Goal: Information Seeking & Learning: Find contact information

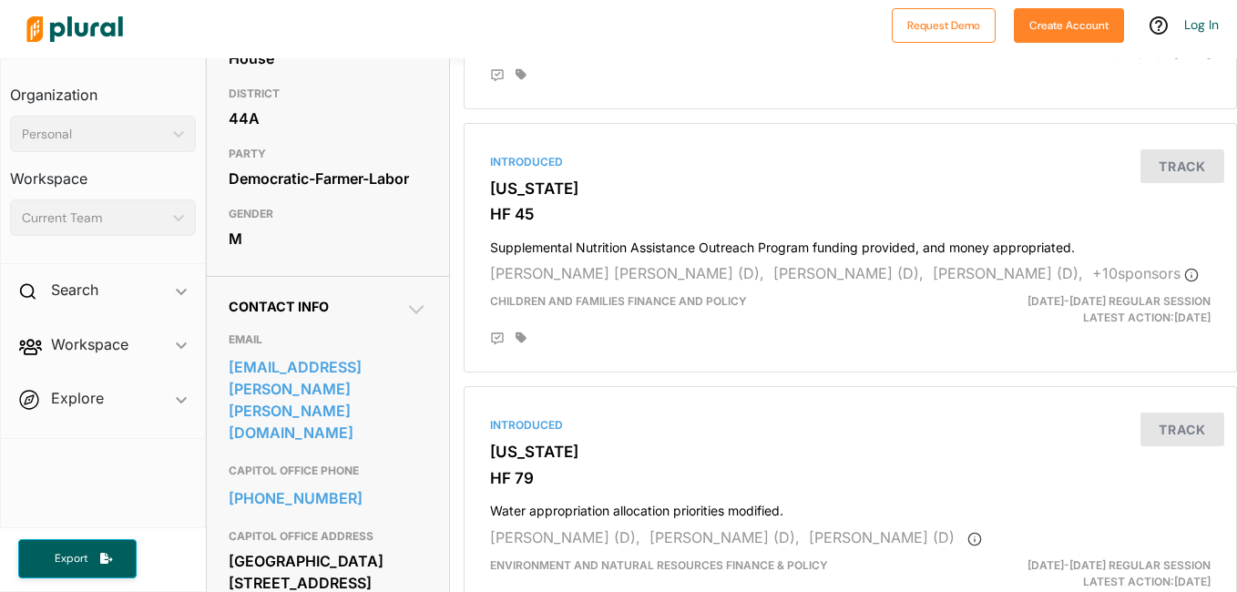
scroll to position [347, 0]
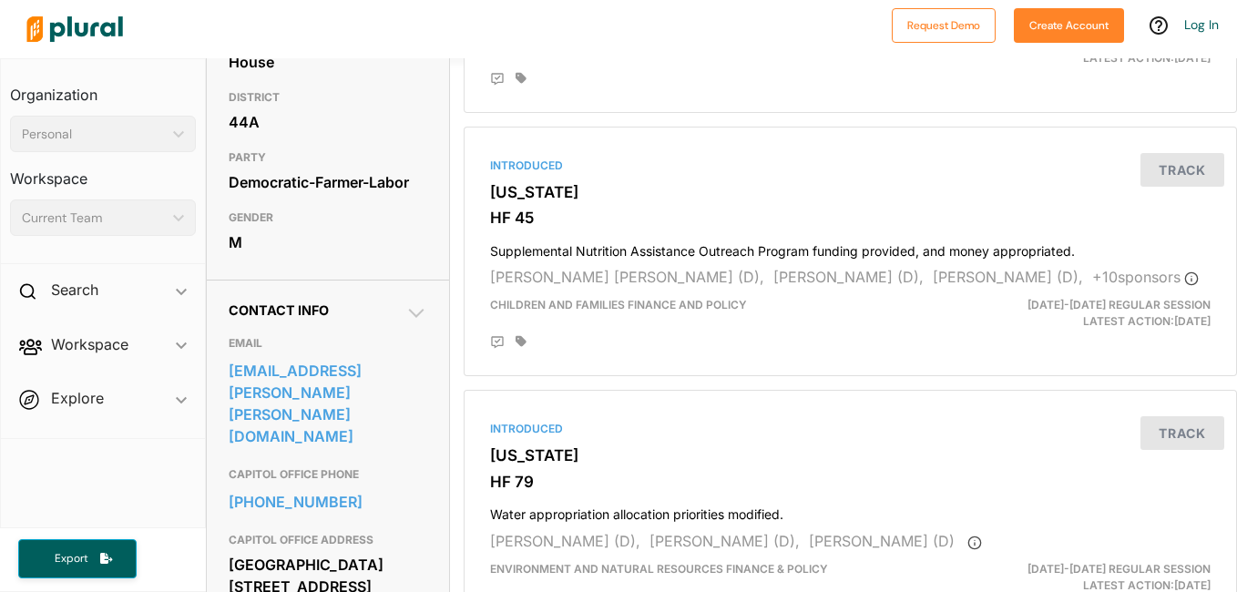
click at [410, 324] on icon at bounding box center [416, 313] width 22 height 22
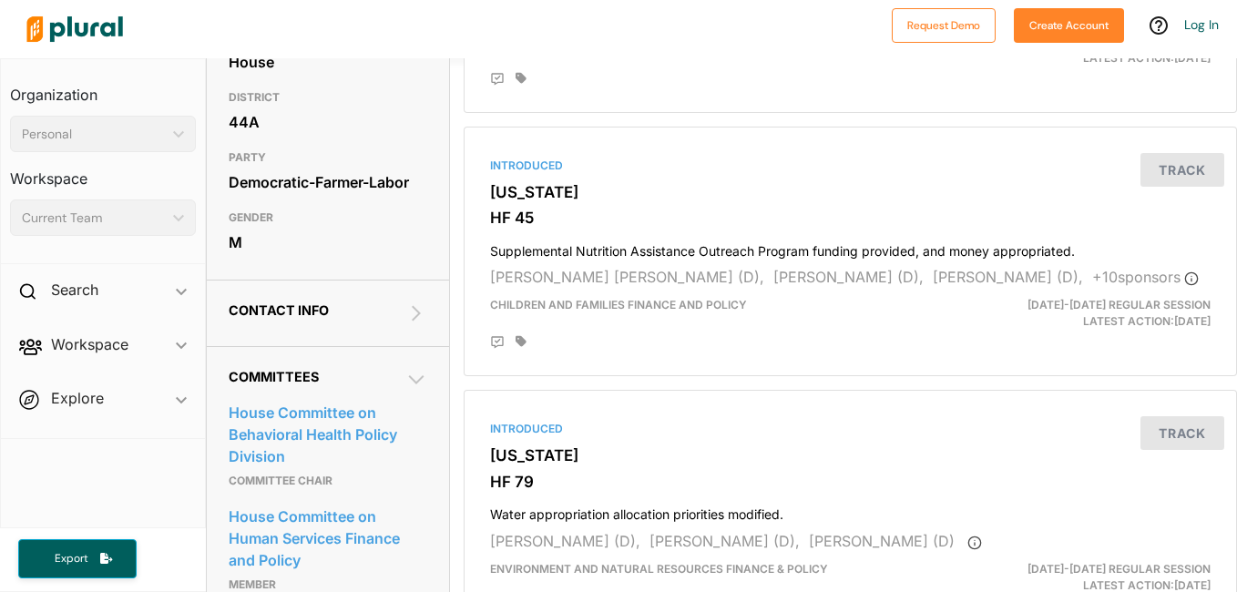
click at [411, 324] on icon at bounding box center [416, 313] width 22 height 22
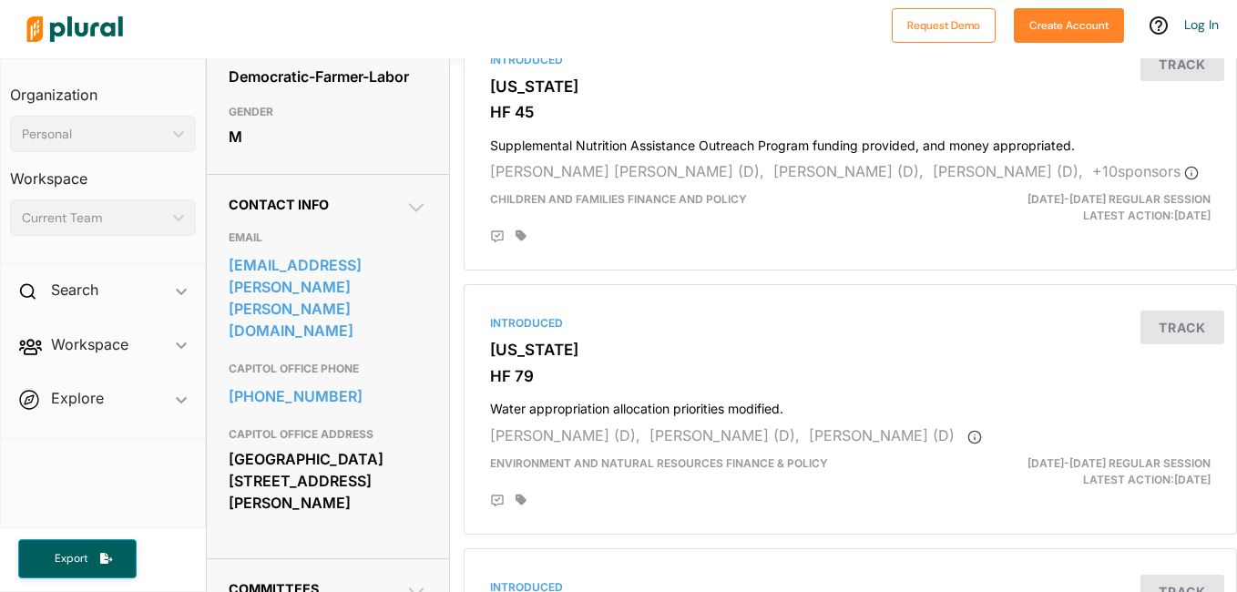
scroll to position [454, 0]
click at [230, 423] on h3 "CAPITOL OFFICE ADDRESS" at bounding box center [328, 434] width 199 height 22
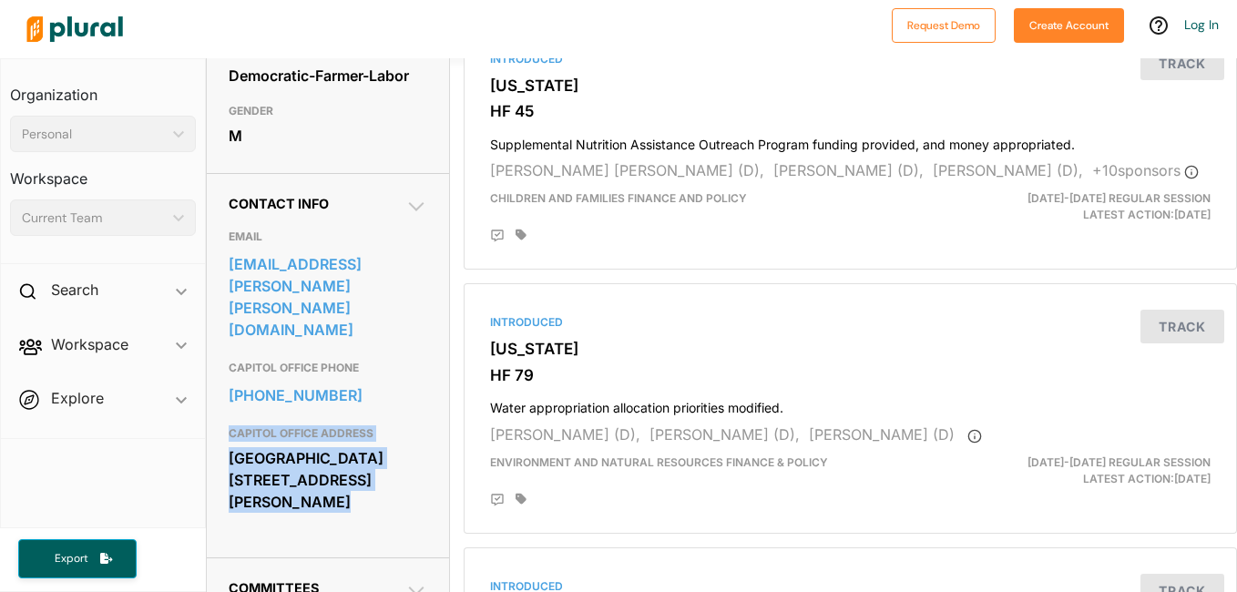
drag, startPoint x: 230, startPoint y: 422, endPoint x: 366, endPoint y: 496, distance: 154.9
click at [366, 496] on div "CAPITOL OFFICE ADDRESS Centennial Office Building 658 Cedar St., Fifth Floor St…" at bounding box center [328, 469] width 199 height 104
copy div "CAPITOL OFFICE ADDRESS Centennial Office Building 658 Cedar St., Fifth Floor St…"
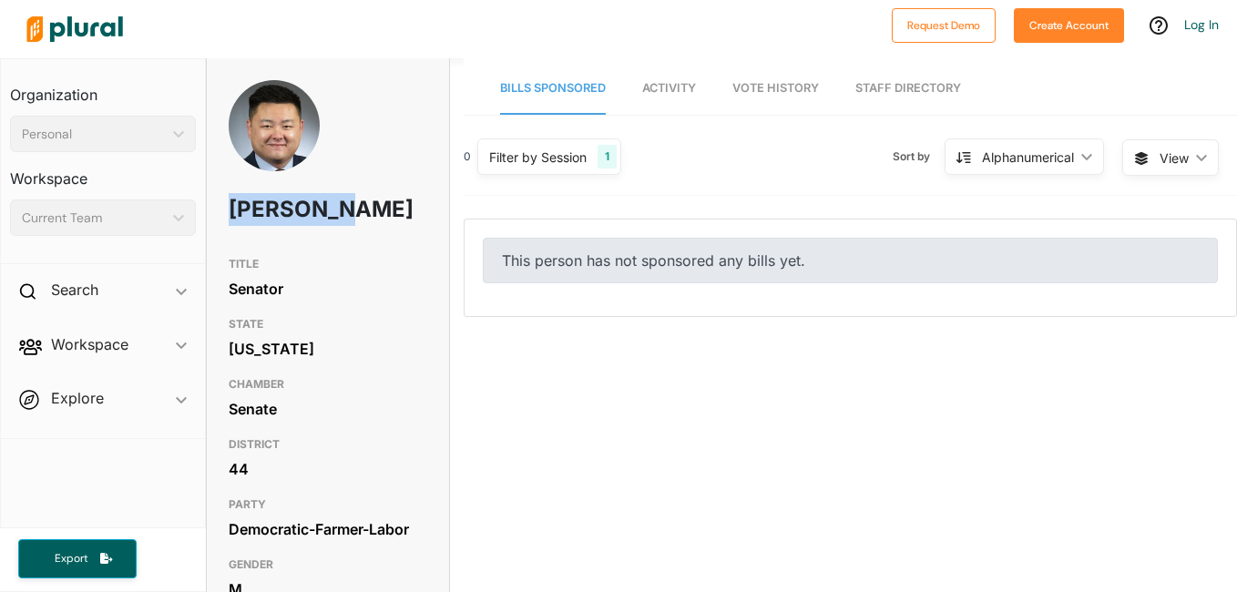
drag, startPoint x: 234, startPoint y: 209, endPoint x: 355, endPoint y: 200, distance: 121.4
click at [355, 200] on div "[PERSON_NAME]" at bounding box center [328, 164] width 242 height 168
copy h1 "[PERSON_NAME]"
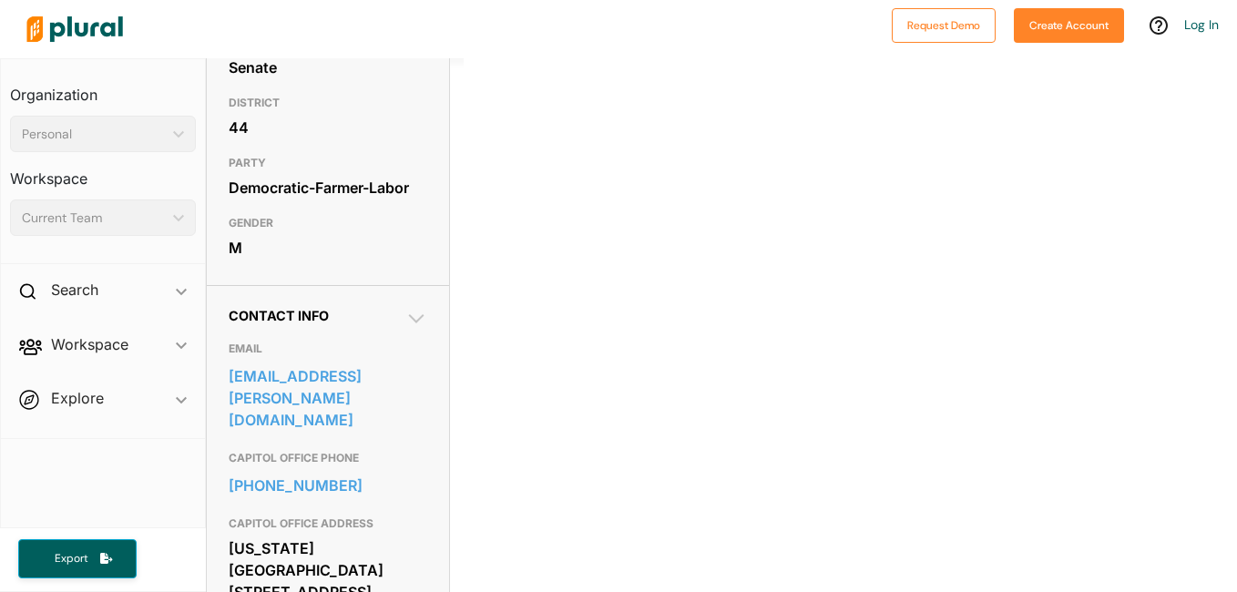
scroll to position [354, 0]
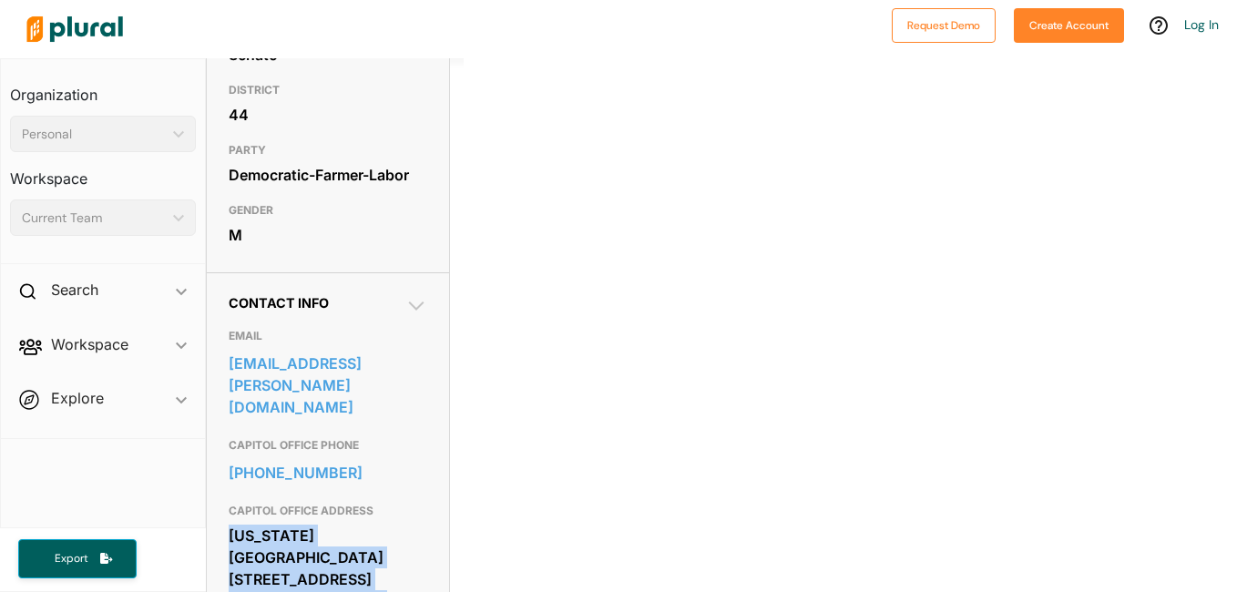
drag, startPoint x: 230, startPoint y: 490, endPoint x: 395, endPoint y: 547, distance: 174.3
click at [395, 547] on div "Minnesota Senate Building 95 University Ave. West St. Paul, MN 55155" at bounding box center [328, 579] width 199 height 115
copy div "Minnesota Senate Building 95 University Ave. West St. Paul, MN 55155"
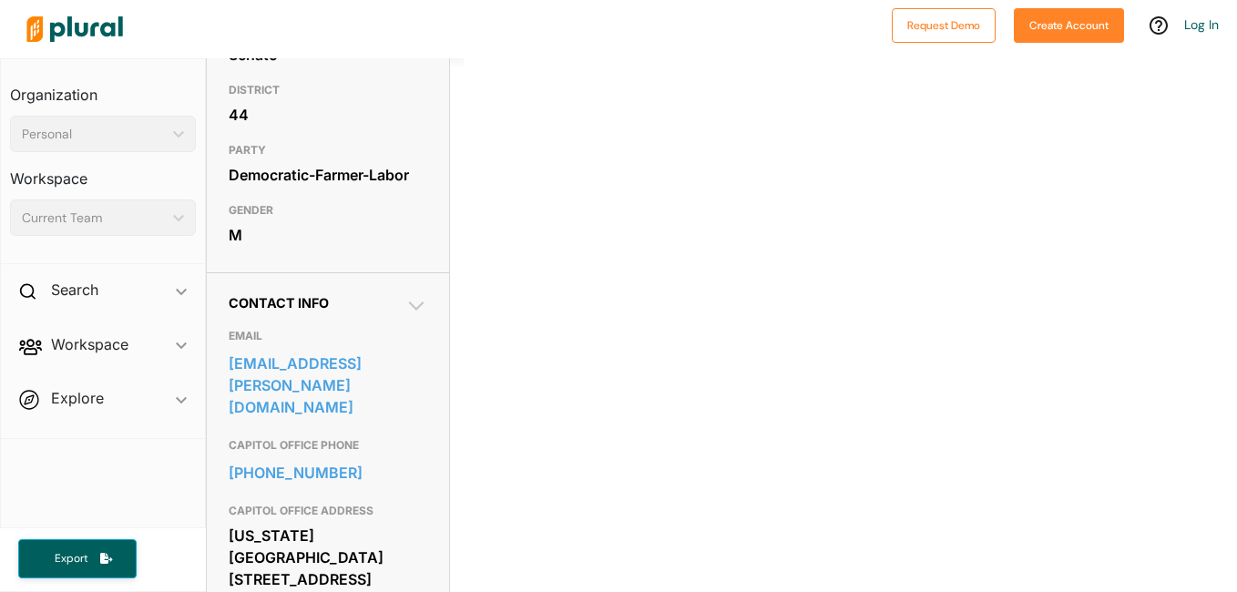
drag, startPoint x: 297, startPoint y: 427, endPoint x: 191, endPoint y: 429, distance: 105.7
click at [191, 429] on div "Search ic_keyboard_arrow_down Bills Workspace ic_keyboard_arrow_down Members Bi…" at bounding box center [103, 353] width 204 height 169
drag, startPoint x: 335, startPoint y: 402, endPoint x: 351, endPoint y: 435, distance: 37.1
click at [351, 435] on div "CAPITOL OFFICE PHONE 651-296-6820" at bounding box center [328, 462] width 199 height 66
copy div "ONE 651-296-6820"
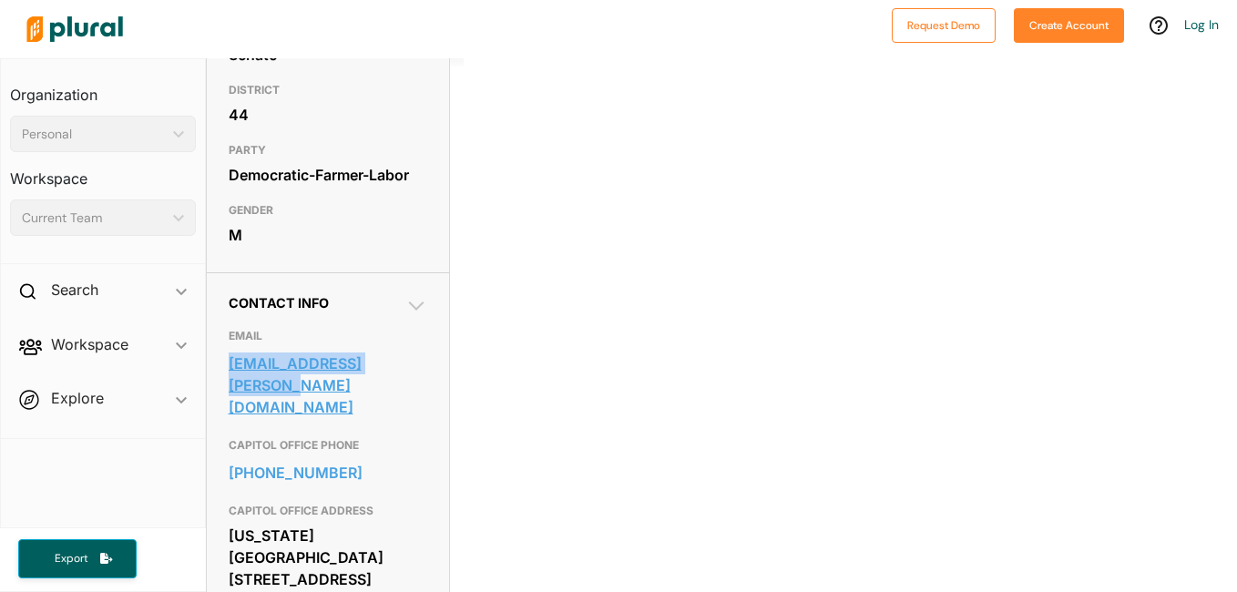
drag, startPoint x: 260, startPoint y: 332, endPoint x: 421, endPoint y: 363, distance: 164.2
click at [421, 363] on div "EMAIL sen.tou.xiong@senate.mn" at bounding box center [328, 374] width 199 height 109
copy div "[EMAIL_ADDRESS][PERSON_NAME][DOMAIN_NAME]"
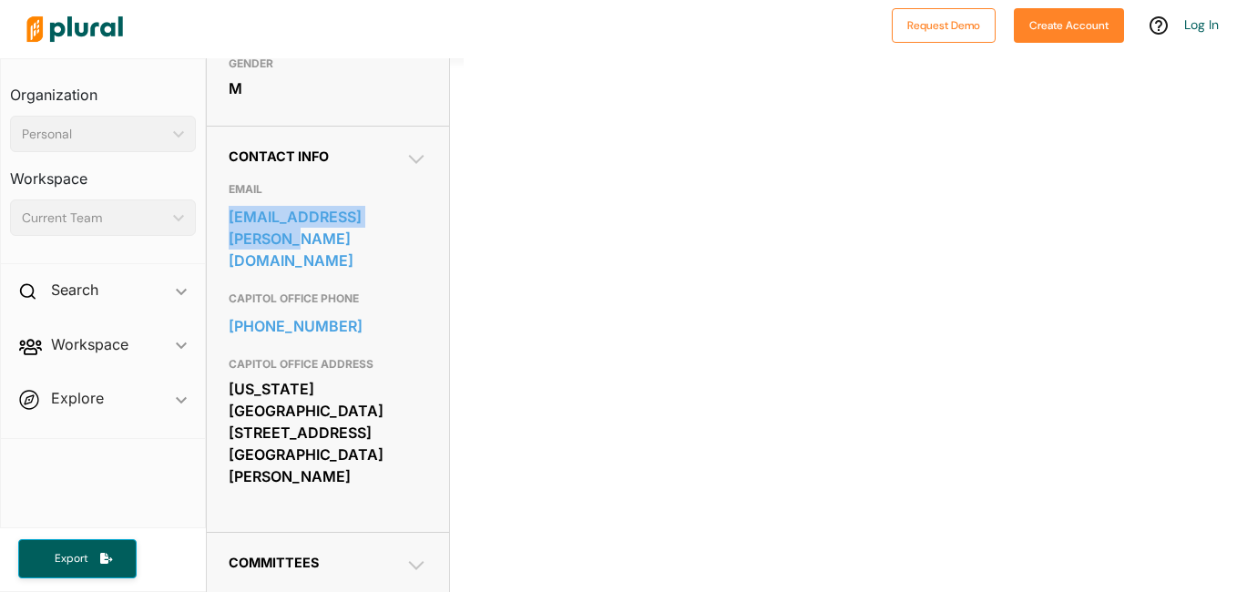
scroll to position [0, 0]
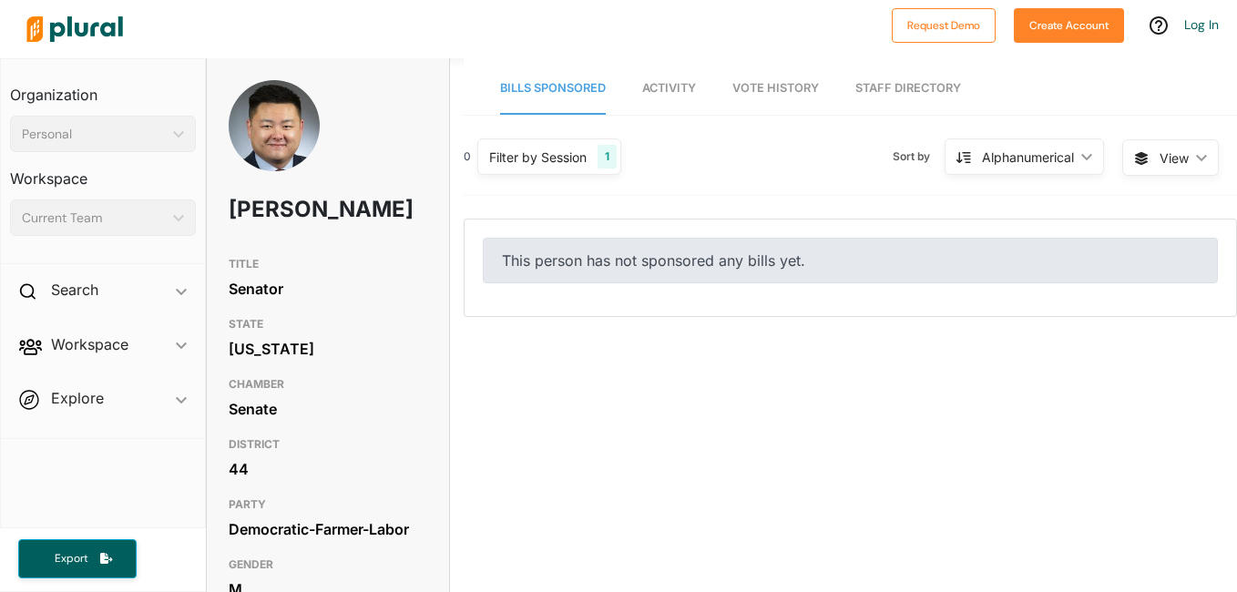
click at [555, 93] on span "Bills Sponsored" at bounding box center [553, 88] width 106 height 14
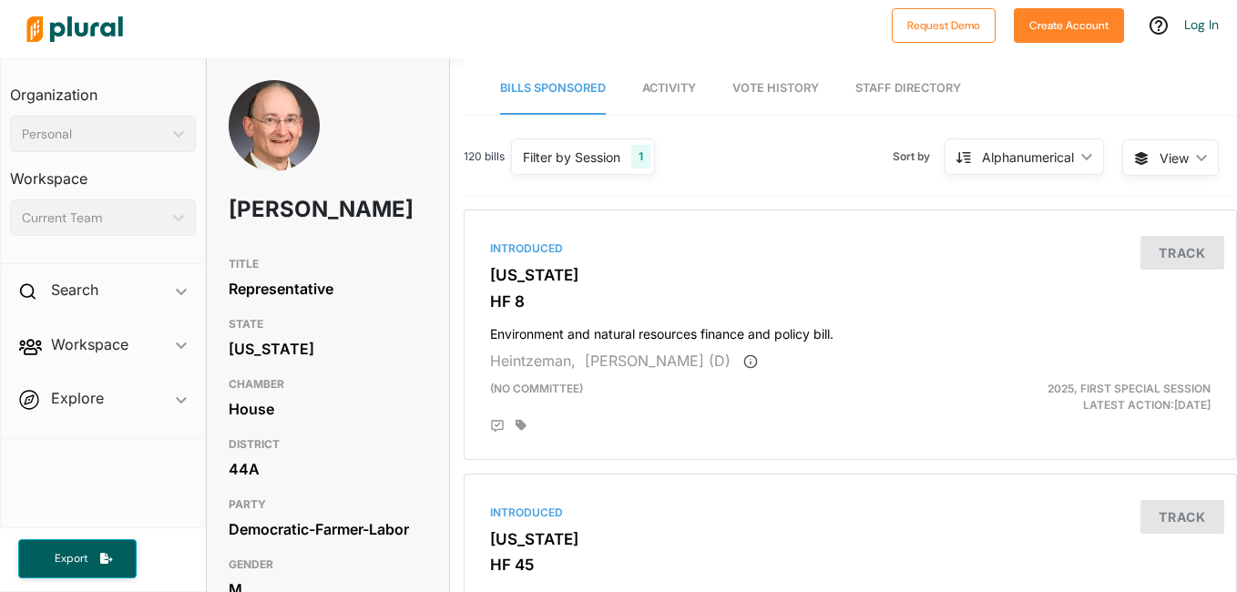
click at [337, 423] on div "House" at bounding box center [328, 408] width 199 height 27
click at [49, 30] on img at bounding box center [75, 29] width 128 height 64
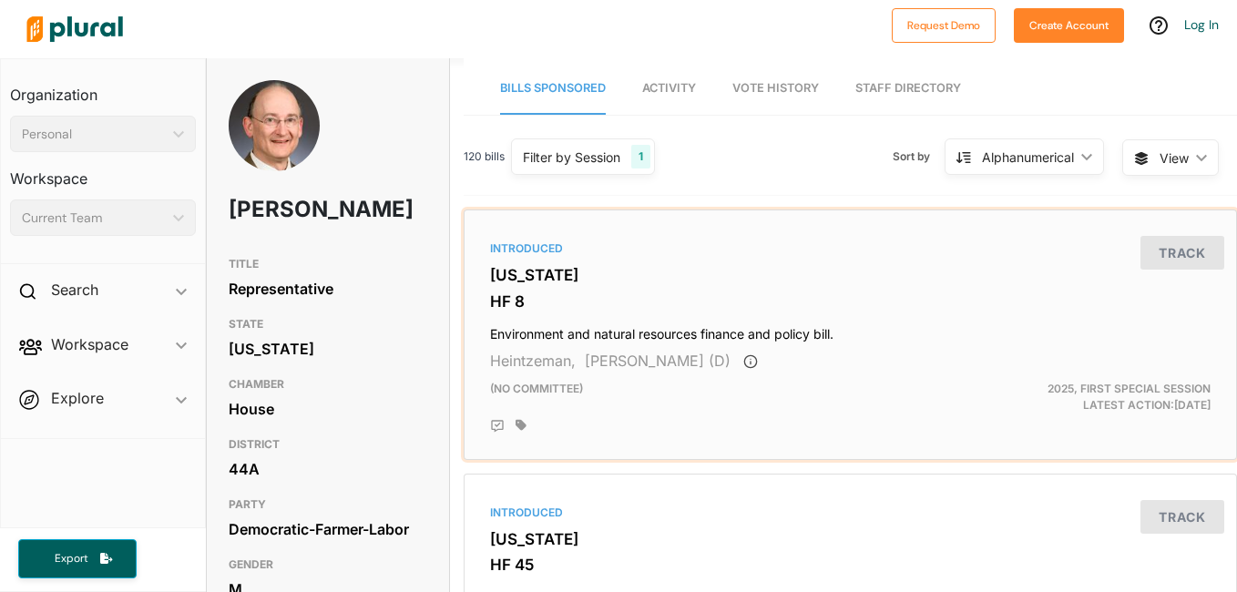
click at [492, 341] on h4 "Environment and natural resources finance and policy bill." at bounding box center [850, 330] width 721 height 25
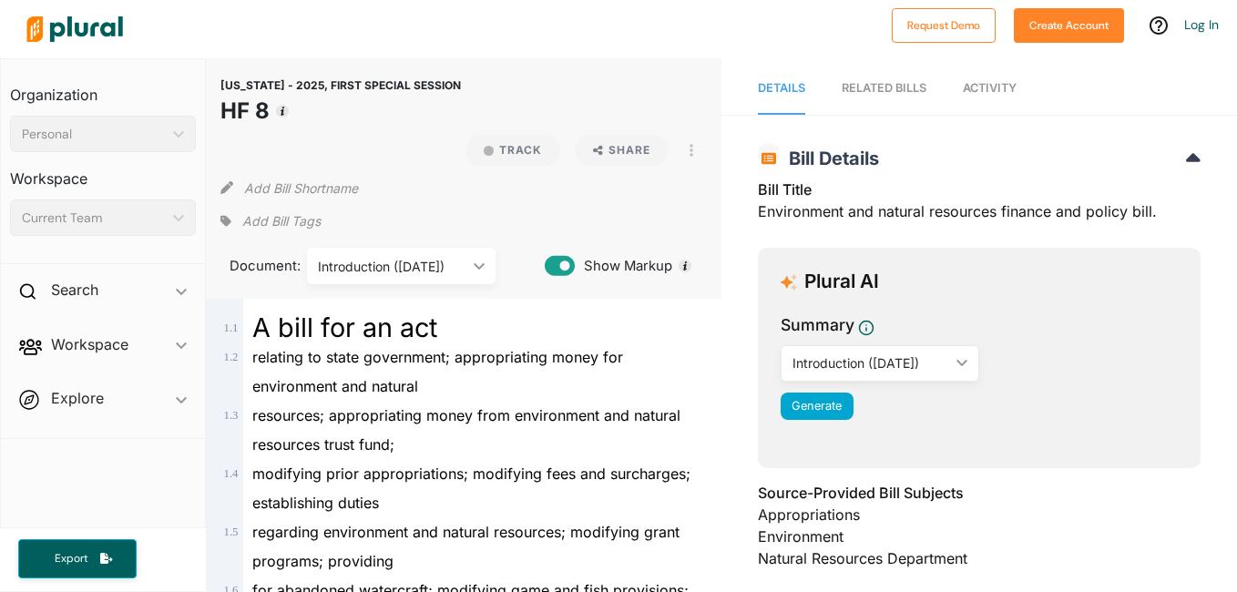
click at [858, 211] on div "Bill Title Environment and natural resources finance and policy bill." at bounding box center [979, 206] width 443 height 55
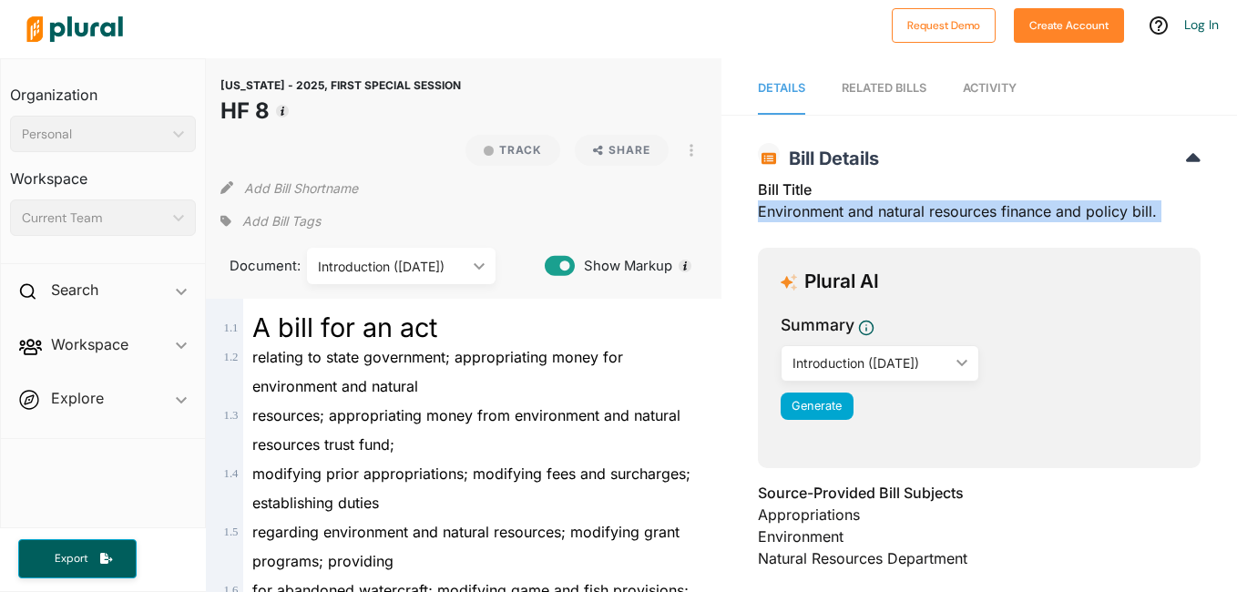
click at [858, 211] on div "Bill Title Environment and natural resources finance and policy bill." at bounding box center [979, 206] width 443 height 55
copy div "Environment and natural resources finance and policy bill."
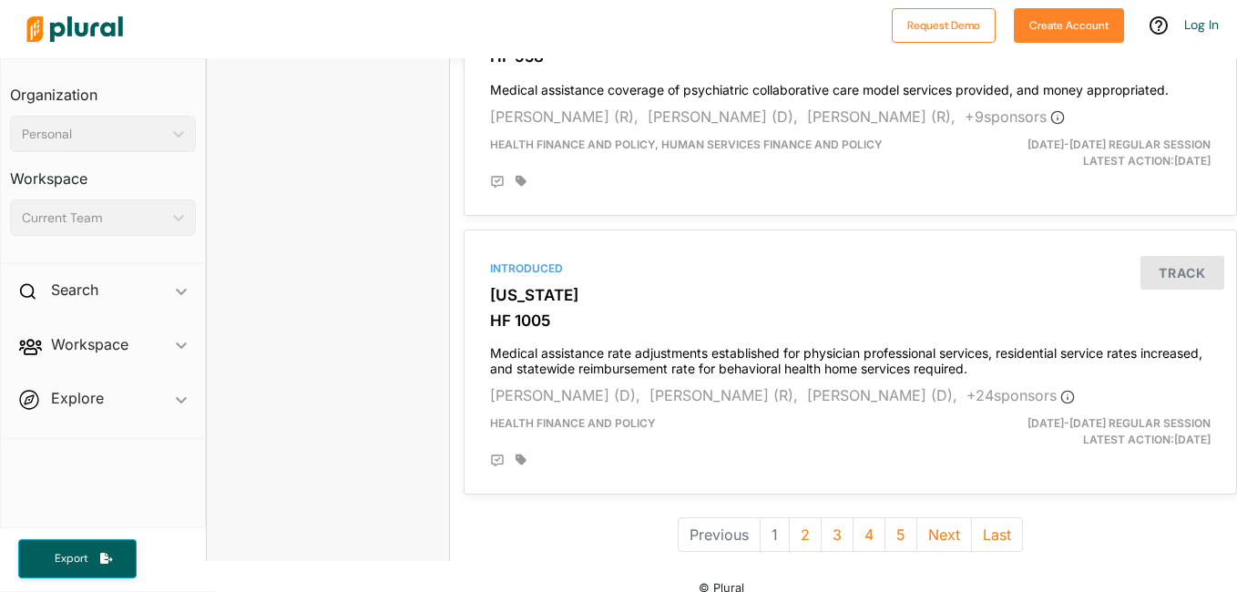
scroll to position [5149, 0]
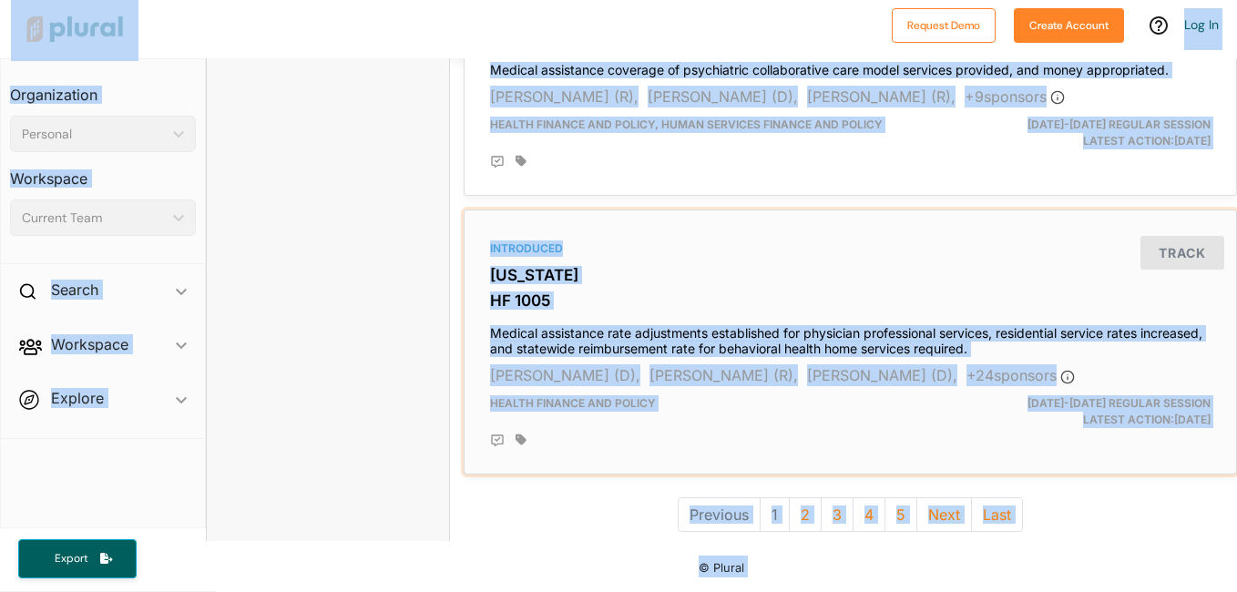
click at [874, 220] on div "Introduced Minnesota HF 1005 Medical assistance rate adjustments established fo…" at bounding box center [850, 342] width 757 height 249
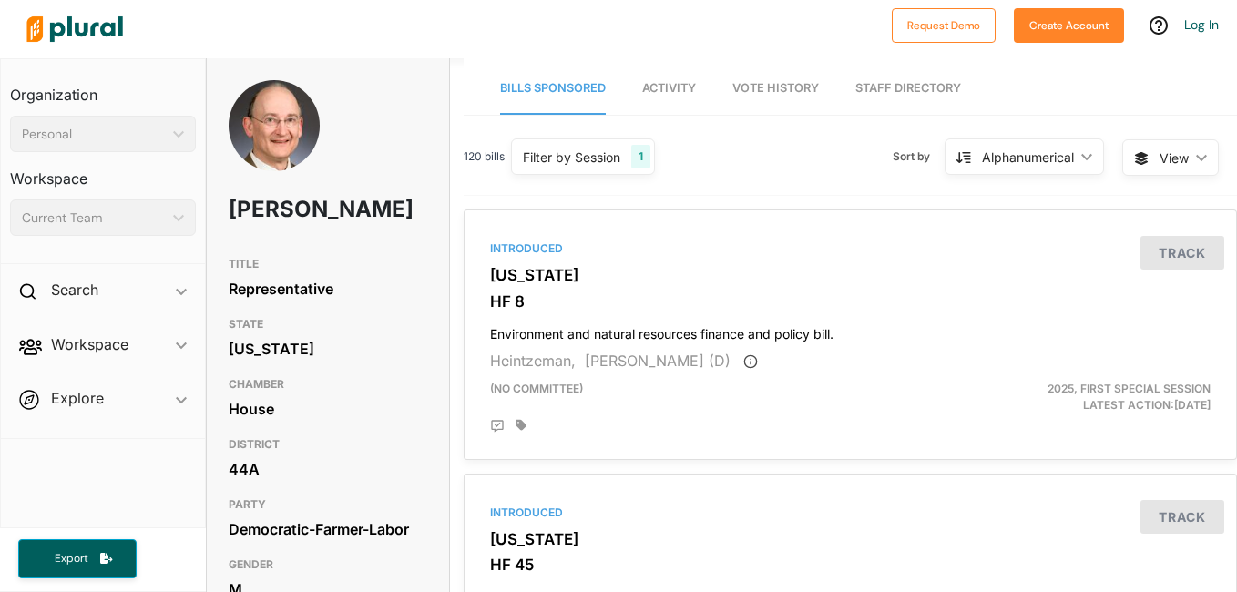
click at [1074, 156] on icon "ic_keyboard_arrow_down" at bounding box center [1083, 157] width 18 height 8
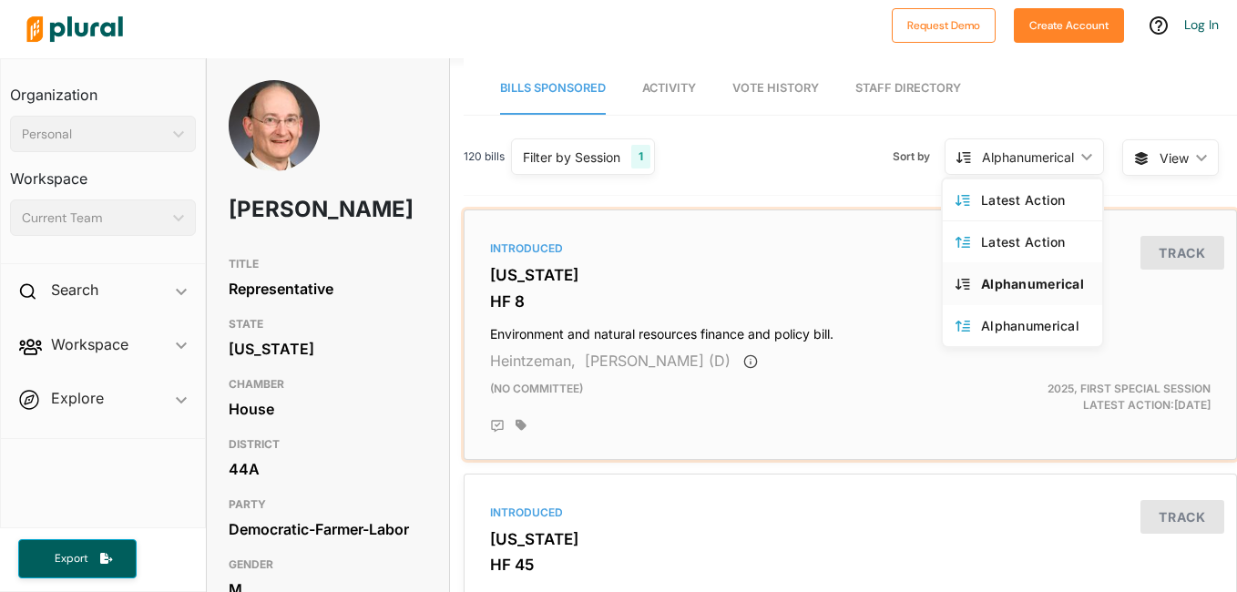
click at [942, 387] on div "(no committee)" at bounding box center [725, 397] width 499 height 33
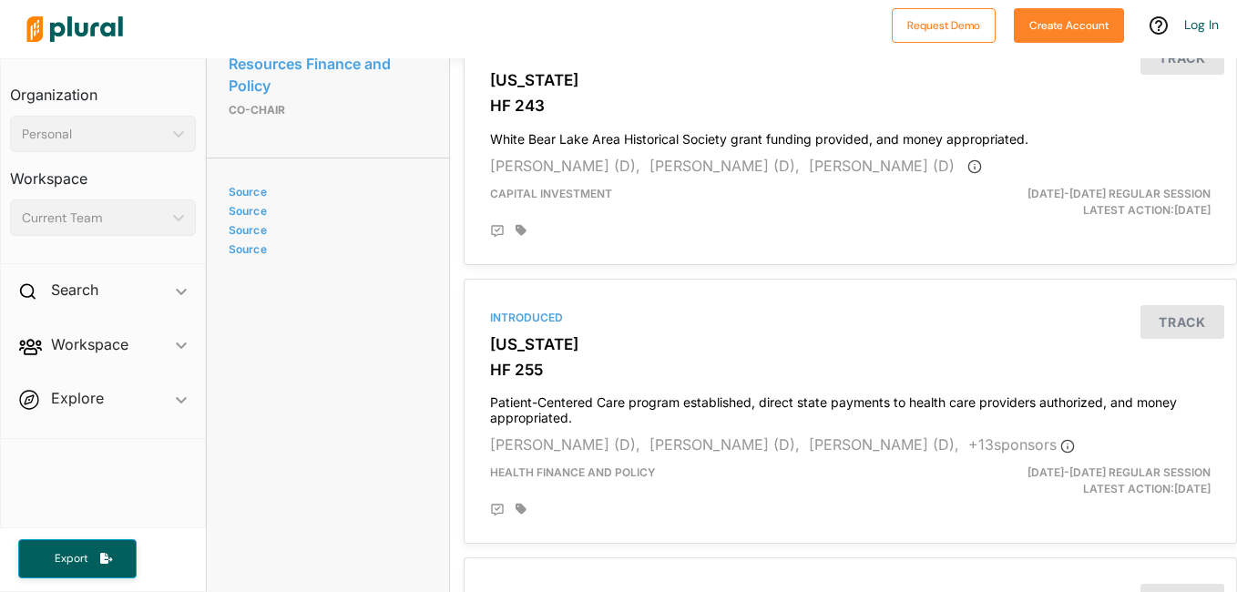
scroll to position [1825, 0]
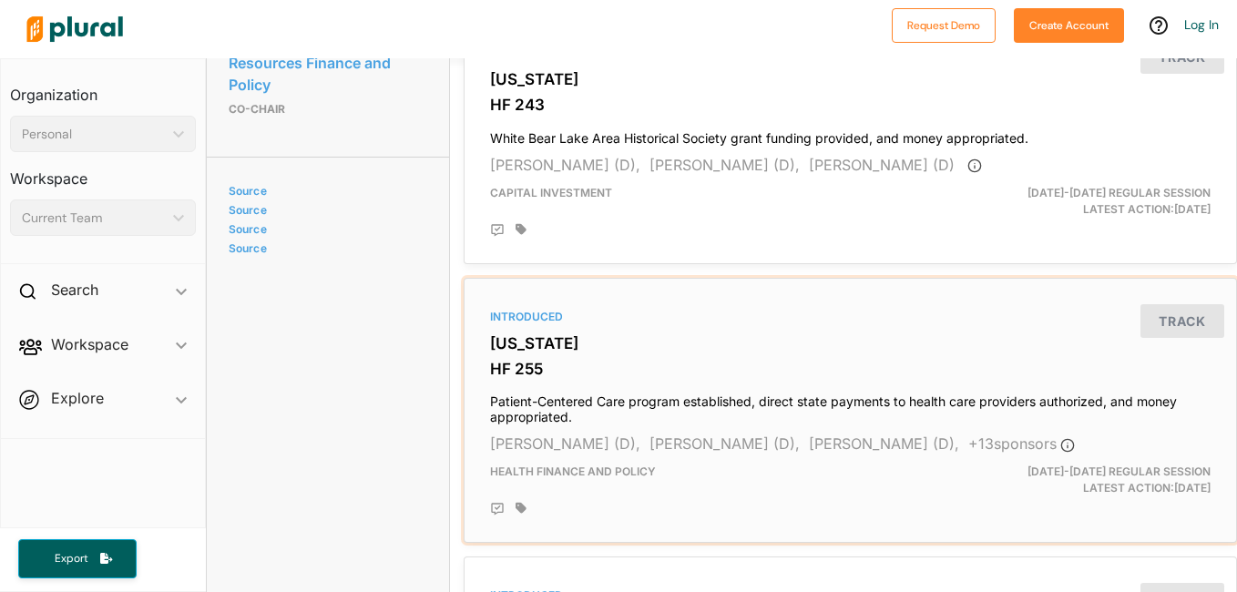
click at [574, 409] on h4 "Patient-Centered Care program established, direct state payments to health care…" at bounding box center [850, 405] width 721 height 40
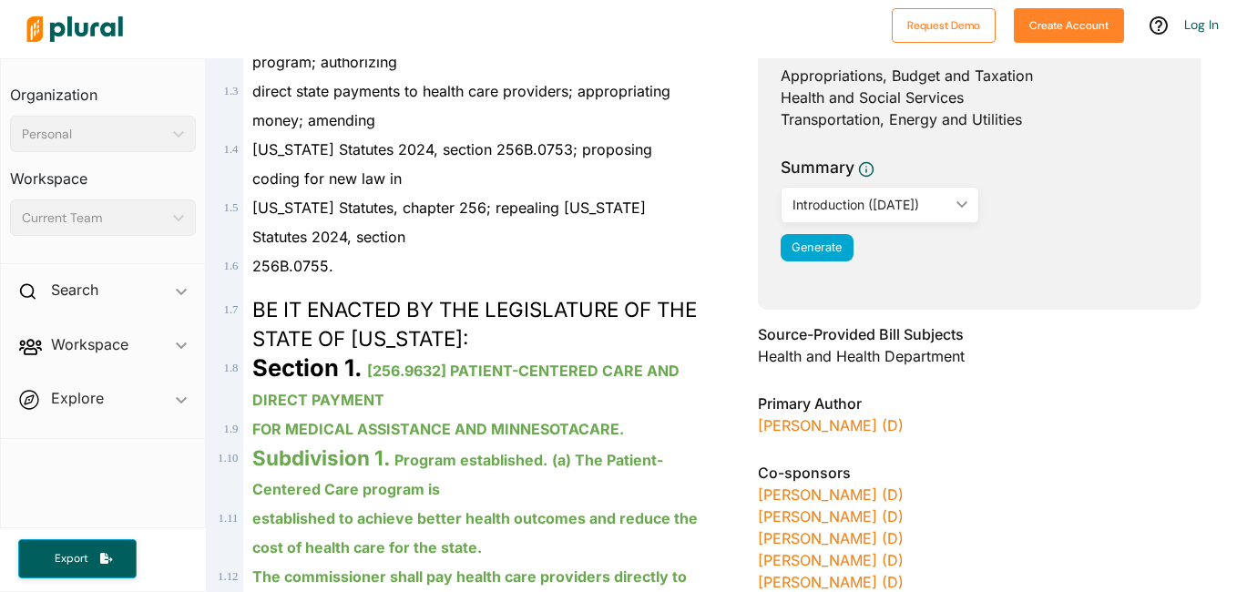
scroll to position [326, 0]
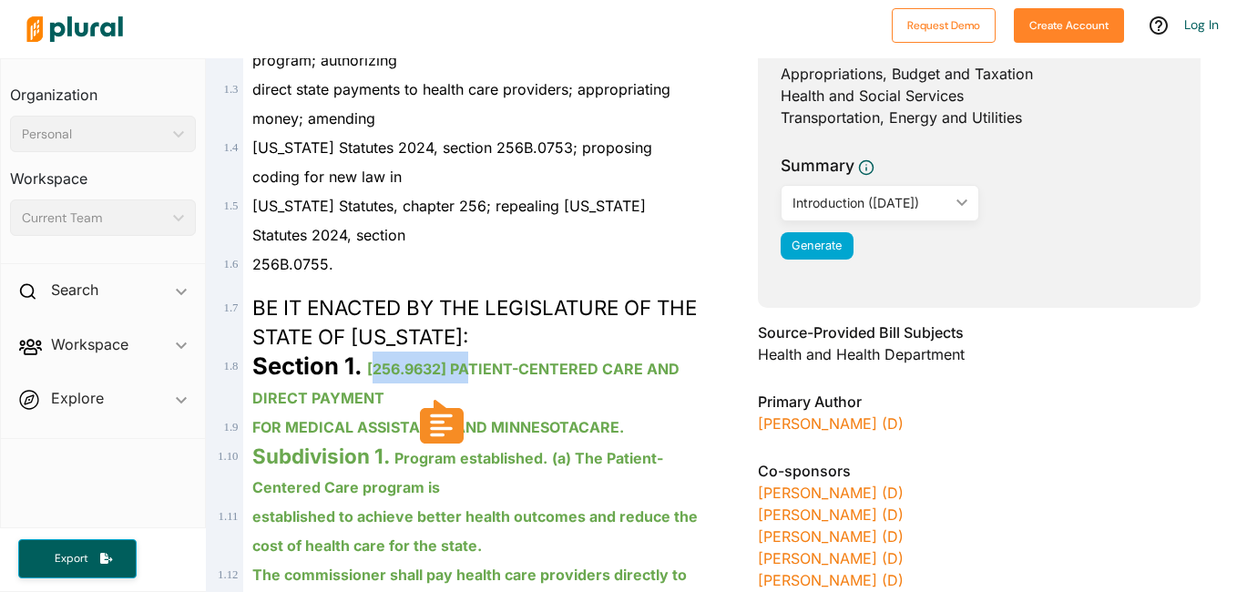
drag, startPoint x: 373, startPoint y: 367, endPoint x: 472, endPoint y: 367, distance: 99.3
click at [472, 367] on ins "[256.9632] PATIENT-CENTERED CARE AND DIRECT PAYMENT" at bounding box center [465, 383] width 427 height 47
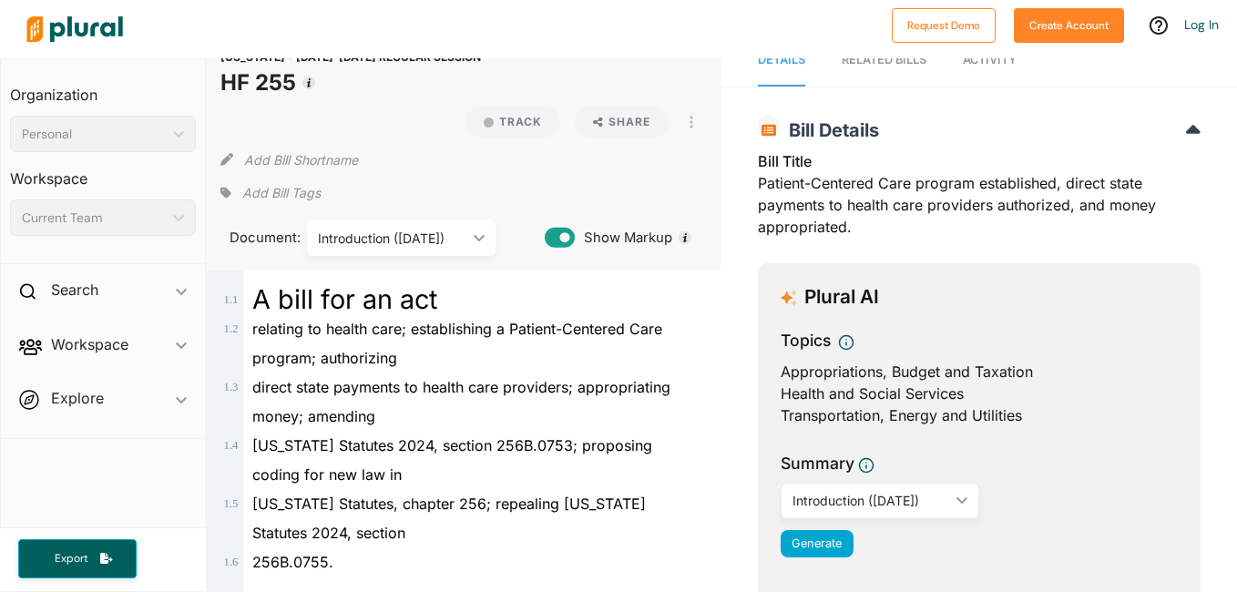
scroll to position [56, 0]
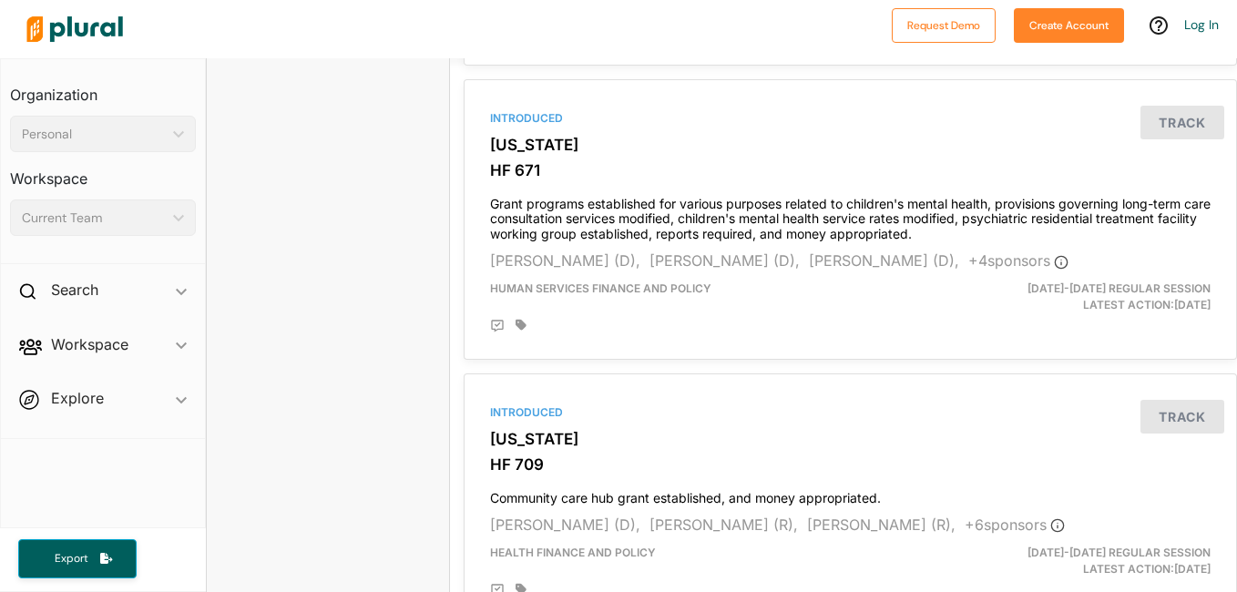
scroll to position [3360, 0]
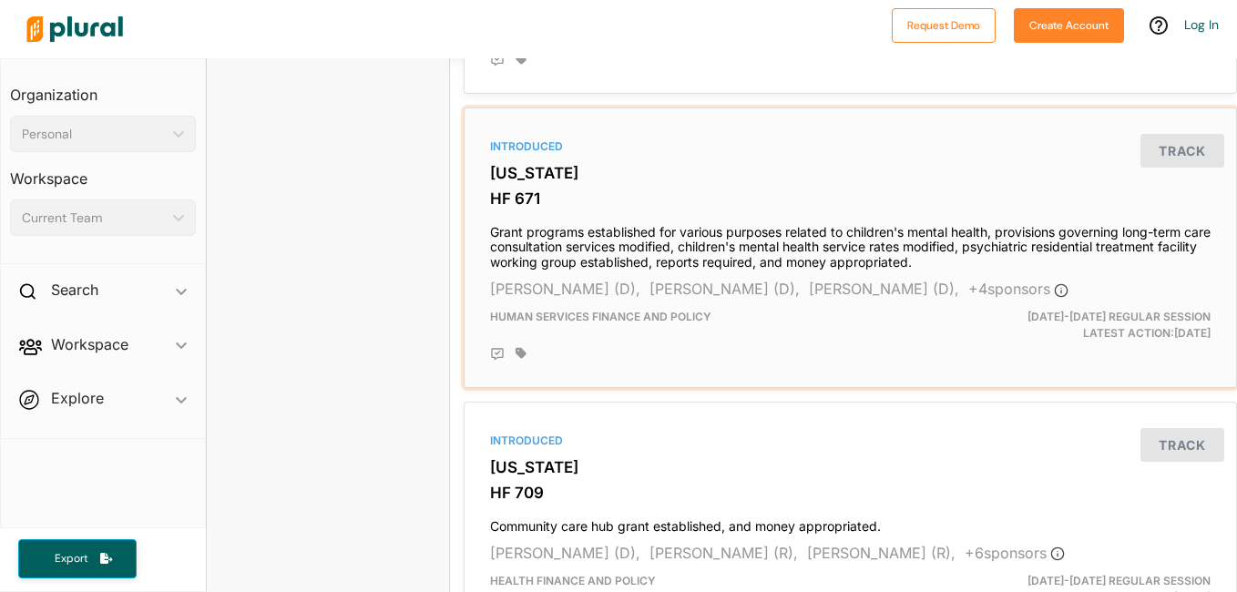
click at [608, 239] on h4 "Grant programs established for various purposes related to children's mental he…" at bounding box center [850, 243] width 721 height 55
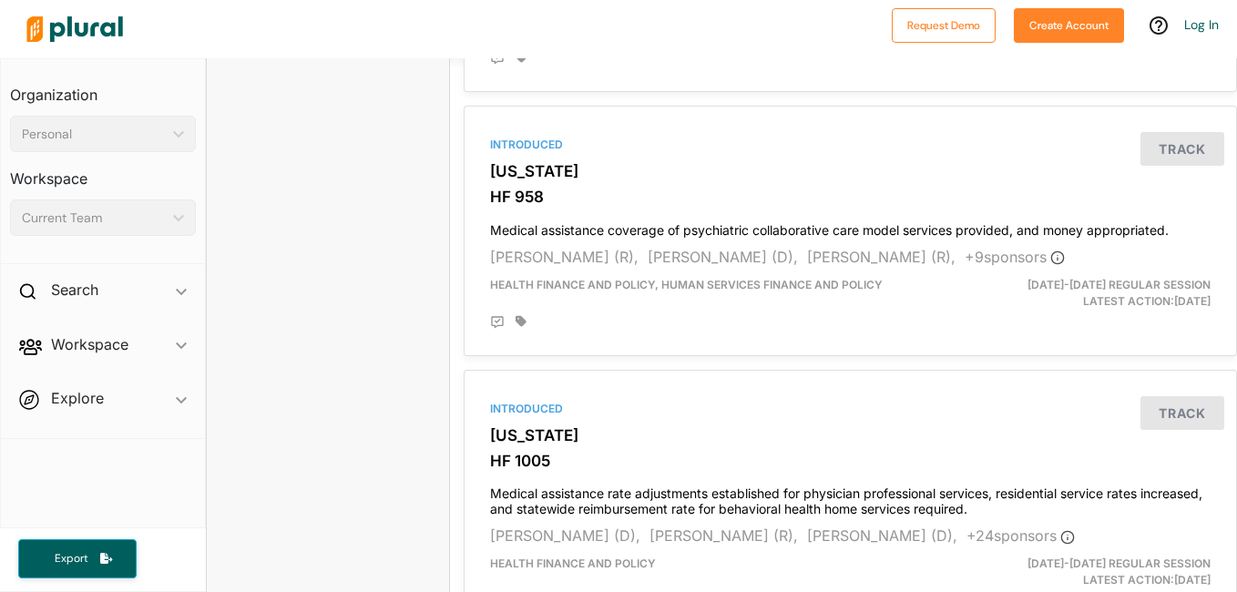
scroll to position [4974, 0]
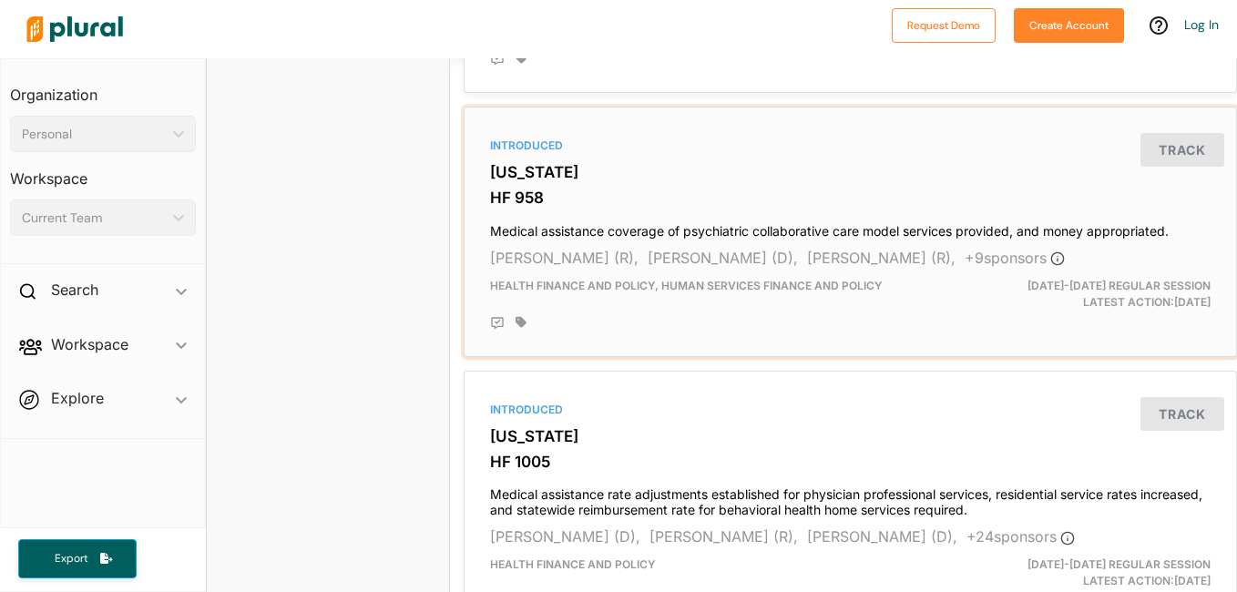
click at [578, 229] on h4 "Medical assistance coverage of psychiatric collaborative care model services pr…" at bounding box center [850, 227] width 721 height 25
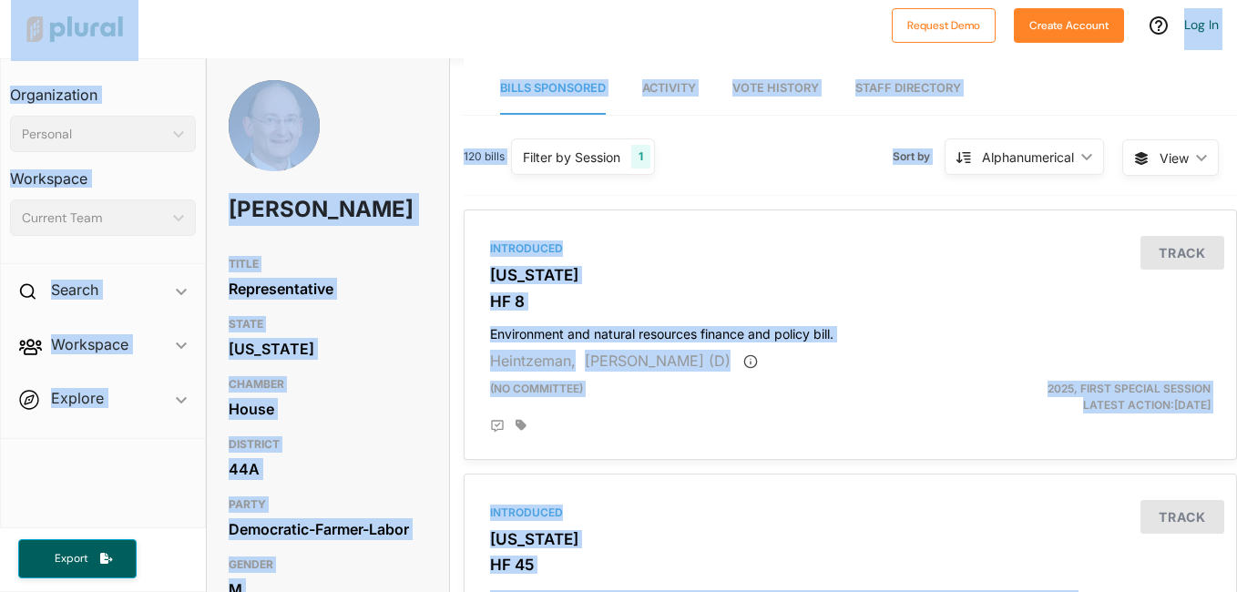
click at [323, 423] on div "House" at bounding box center [328, 408] width 199 height 27
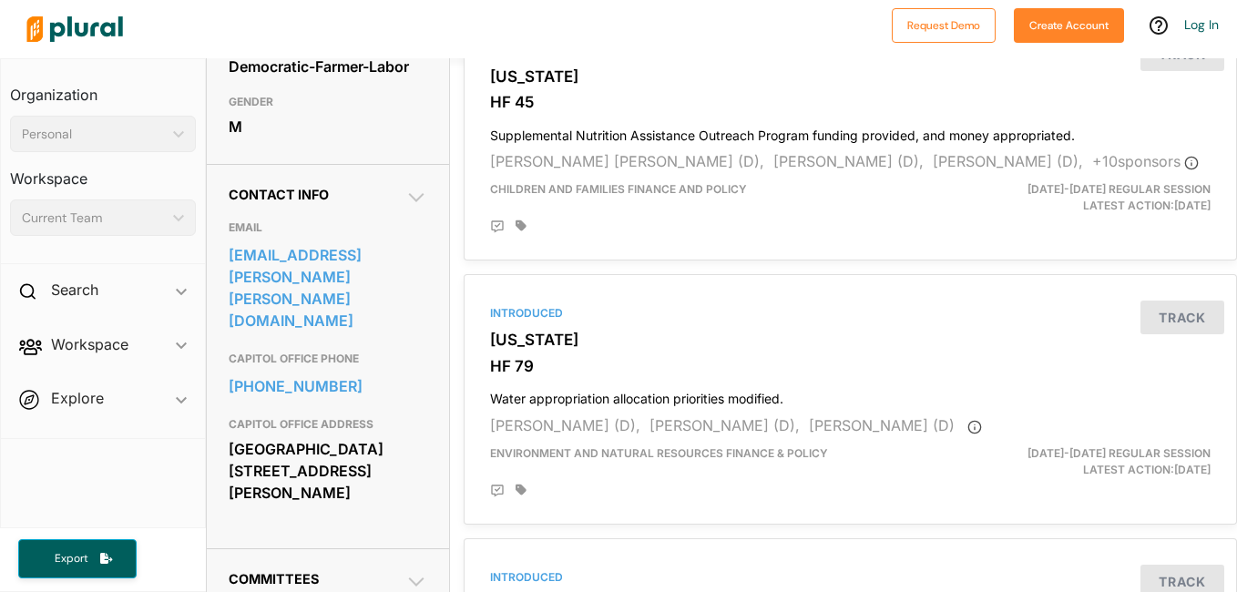
scroll to position [467, 0]
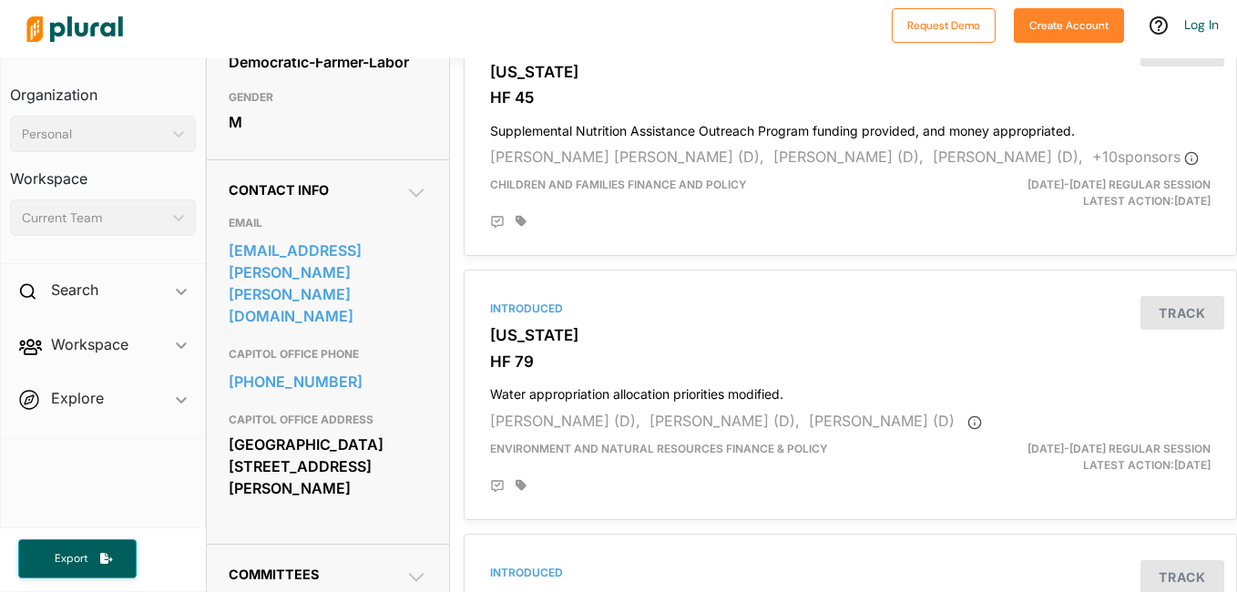
drag, startPoint x: 232, startPoint y: 435, endPoint x: 374, endPoint y: 479, distance: 148.1
click at [374, 479] on div "[GEOGRAPHIC_DATA] [STREET_ADDRESS][PERSON_NAME]" at bounding box center [328, 466] width 199 height 71
copy div "[GEOGRAPHIC_DATA] [STREET_ADDRESS][PERSON_NAME]"
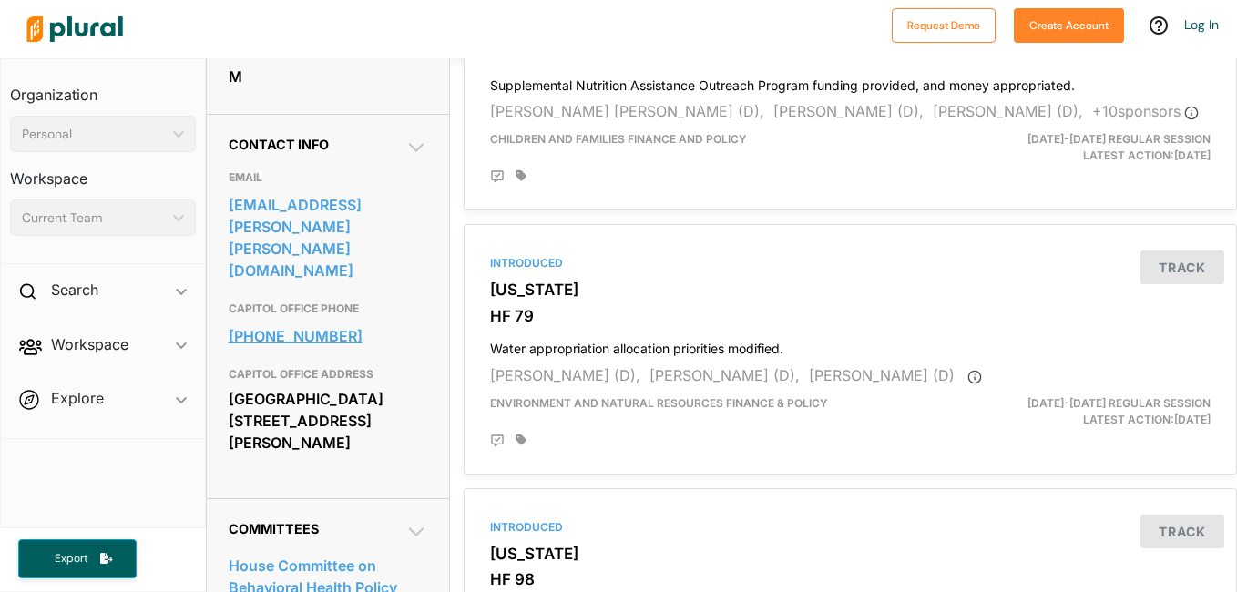
scroll to position [489, 0]
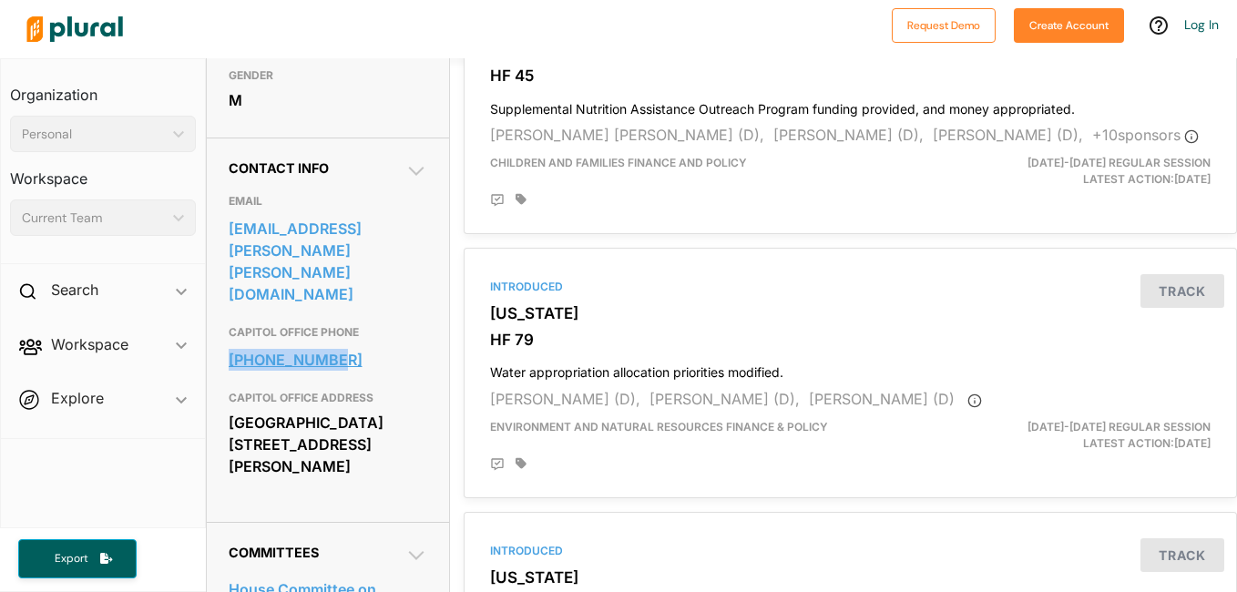
drag, startPoint x: 356, startPoint y: 320, endPoint x: 375, endPoint y: 344, distance: 31.2
click at [375, 344] on div "CAPITOL OFFICE PHONE [PHONE_NUMBER]" at bounding box center [328, 349] width 199 height 66
copy div "[PHONE_NUMBER]"
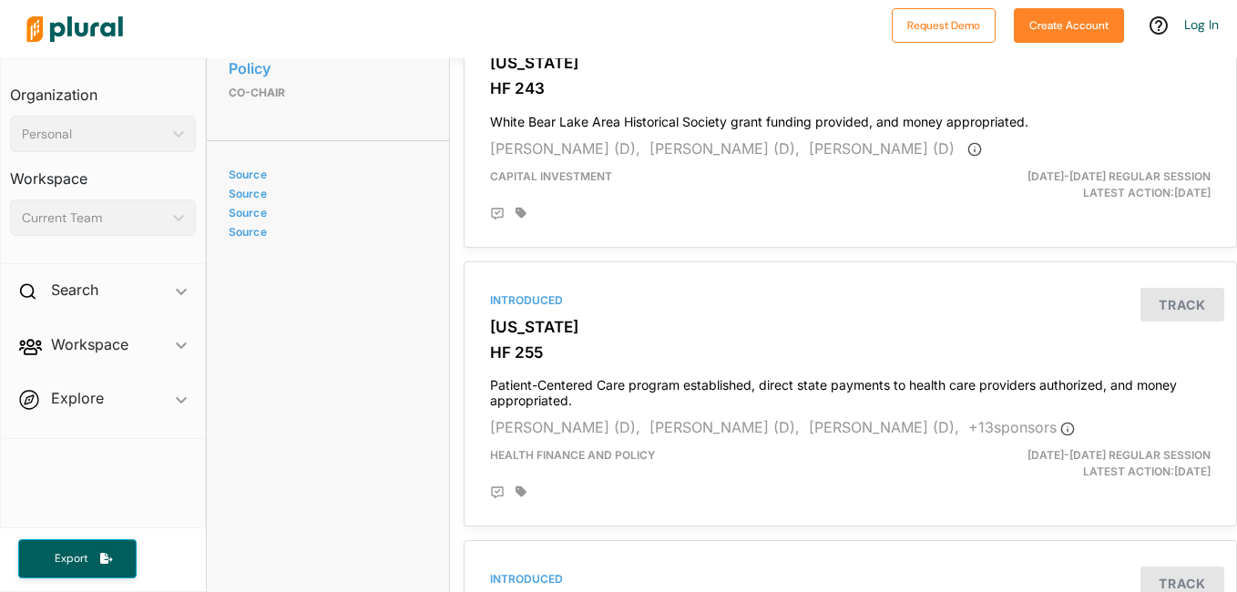
scroll to position [1846, 0]
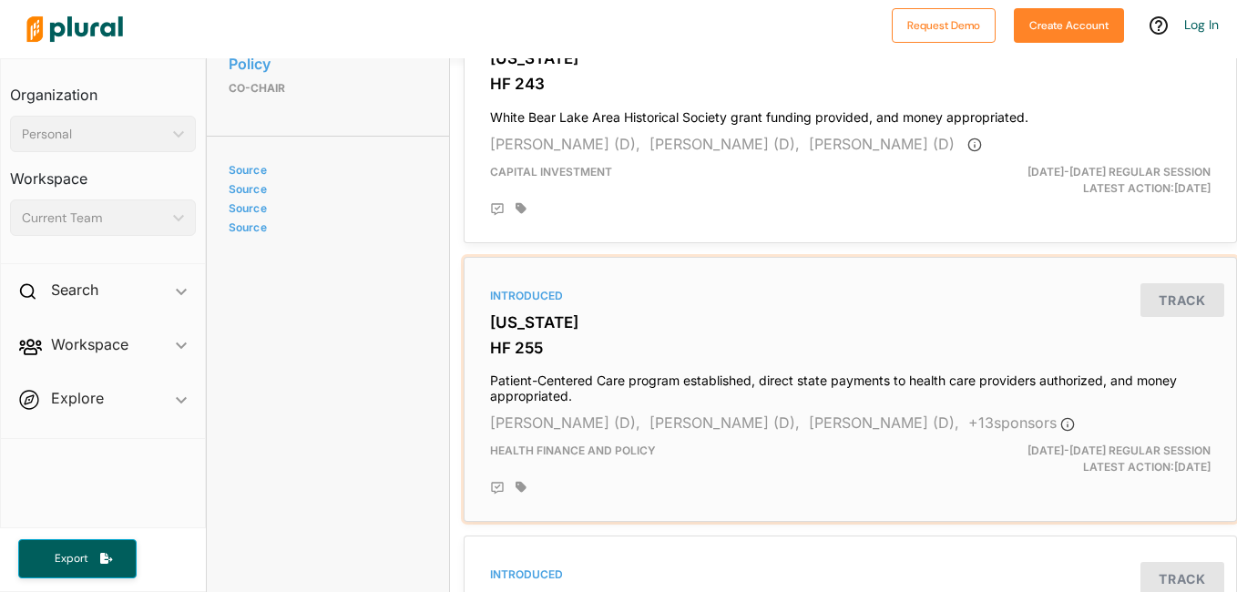
click at [581, 386] on h4 "Patient-Centered Care program established, direct state payments to health care…" at bounding box center [850, 384] width 721 height 40
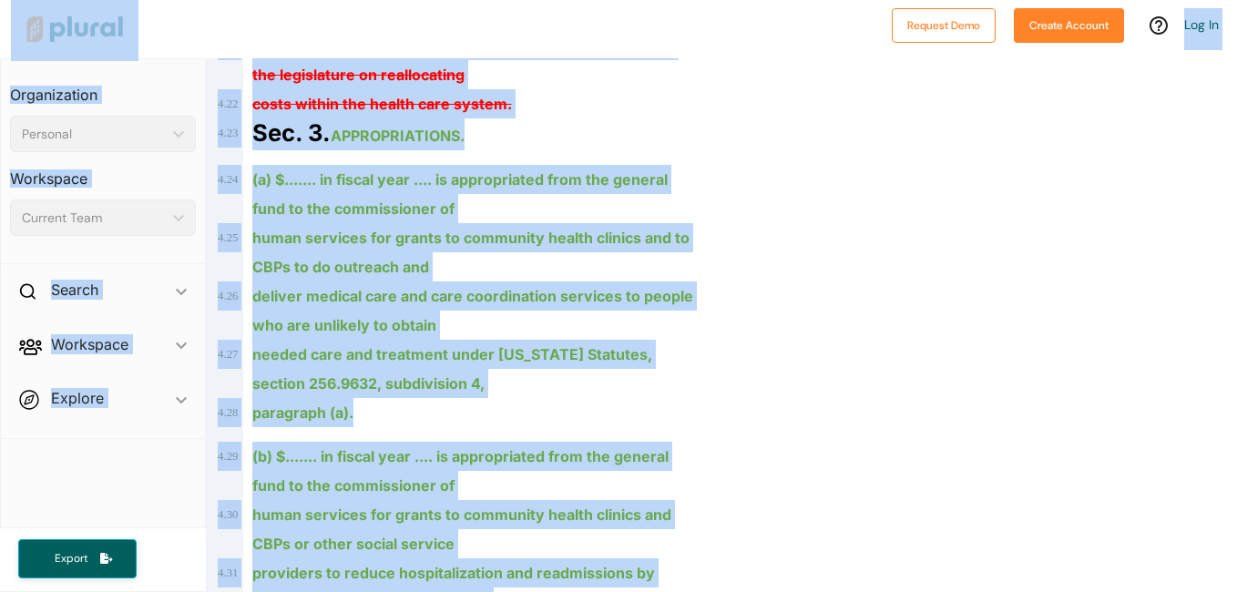
scroll to position [6415, 0]
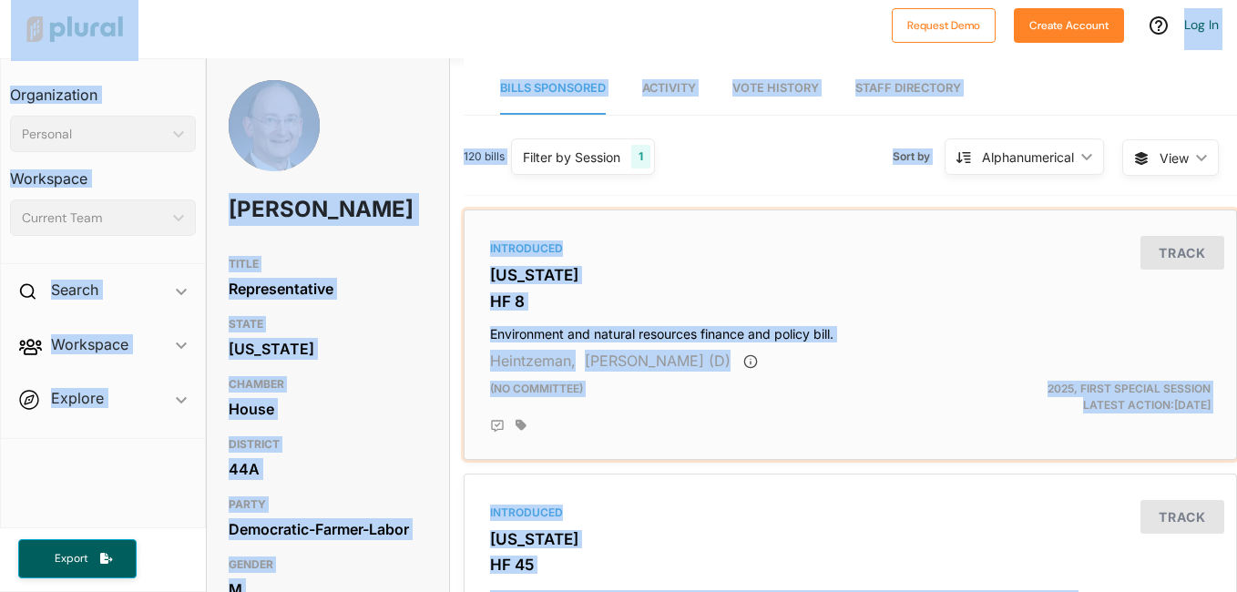
click at [464, 448] on div "Introduced [US_STATE] HF 8 Environment and natural resources finance and policy…" at bounding box center [850, 335] width 773 height 251
click at [350, 196] on div "[PERSON_NAME]" at bounding box center [328, 164] width 242 height 168
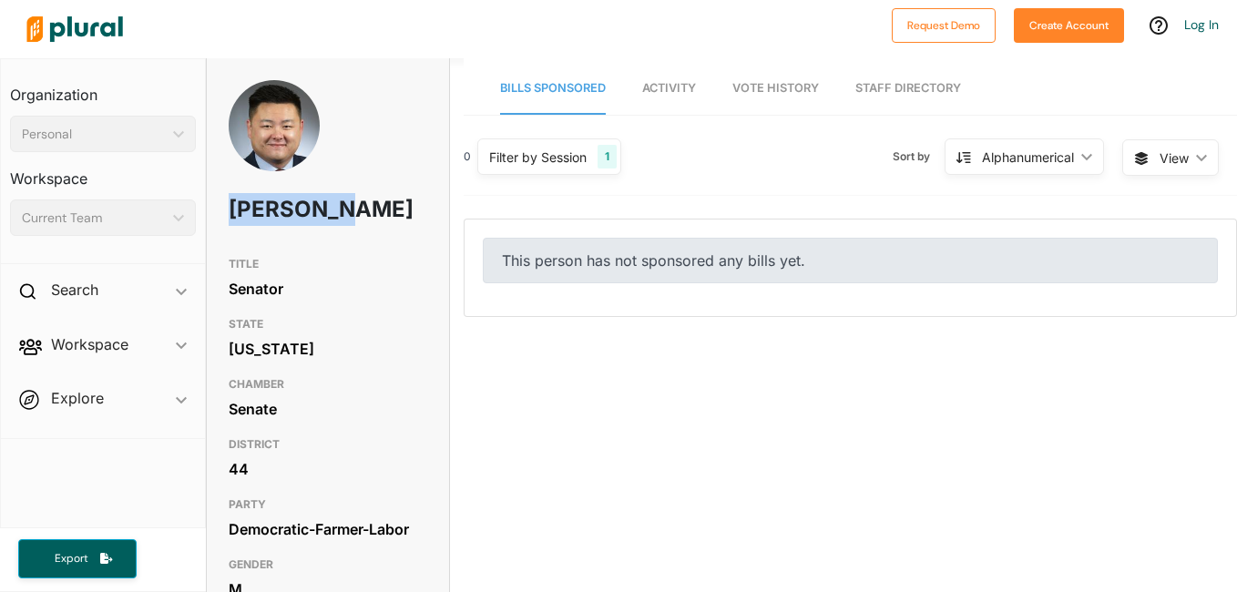
drag, startPoint x: 231, startPoint y: 200, endPoint x: 375, endPoint y: 204, distance: 144.0
click at [375, 204] on div "[PERSON_NAME]" at bounding box center [328, 164] width 242 height 168
copy h1 "[PERSON_NAME]"
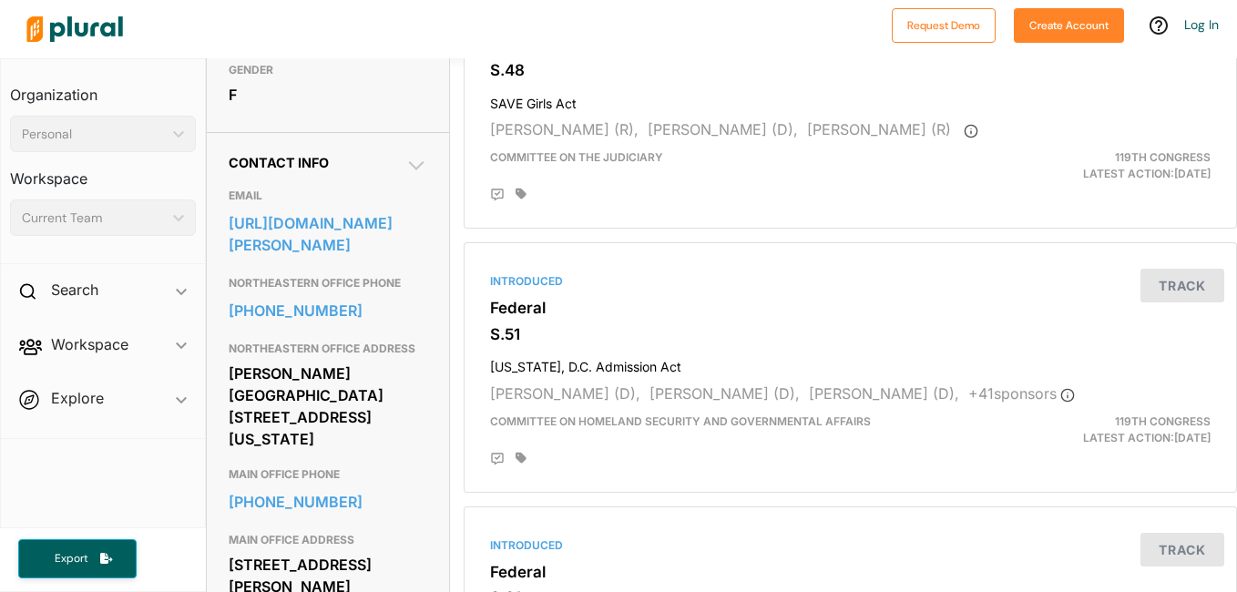
scroll to position [496, 0]
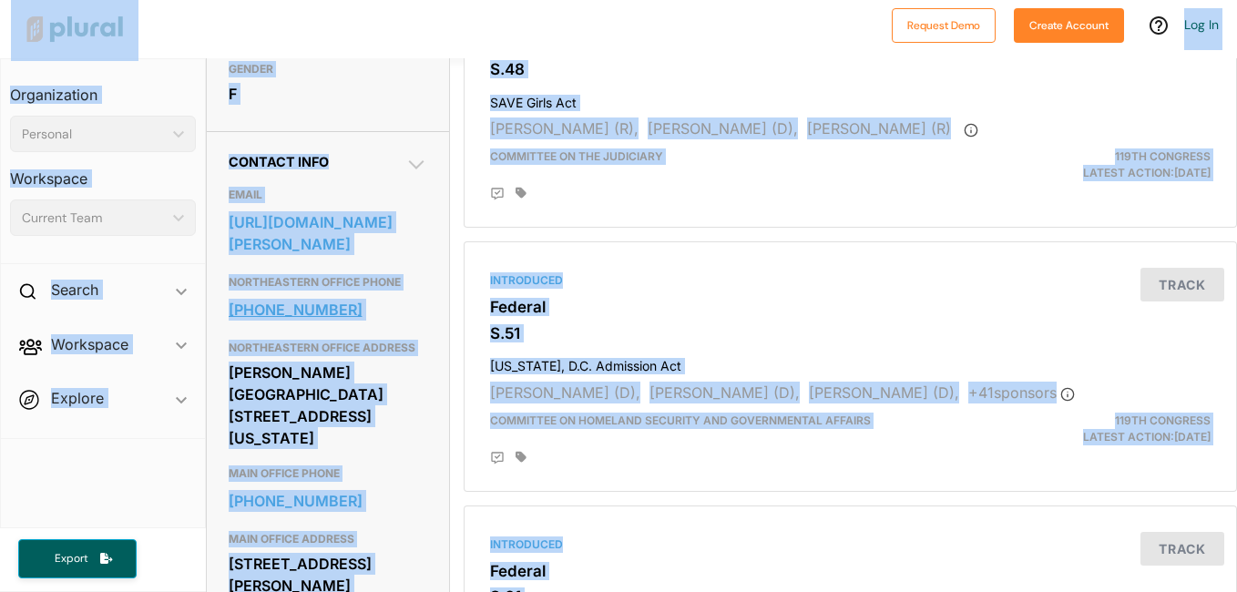
click at [421, 323] on link "218-741-9690" at bounding box center [328, 309] width 199 height 27
click at [731, 15] on div at bounding box center [450, 29] width 865 height 64
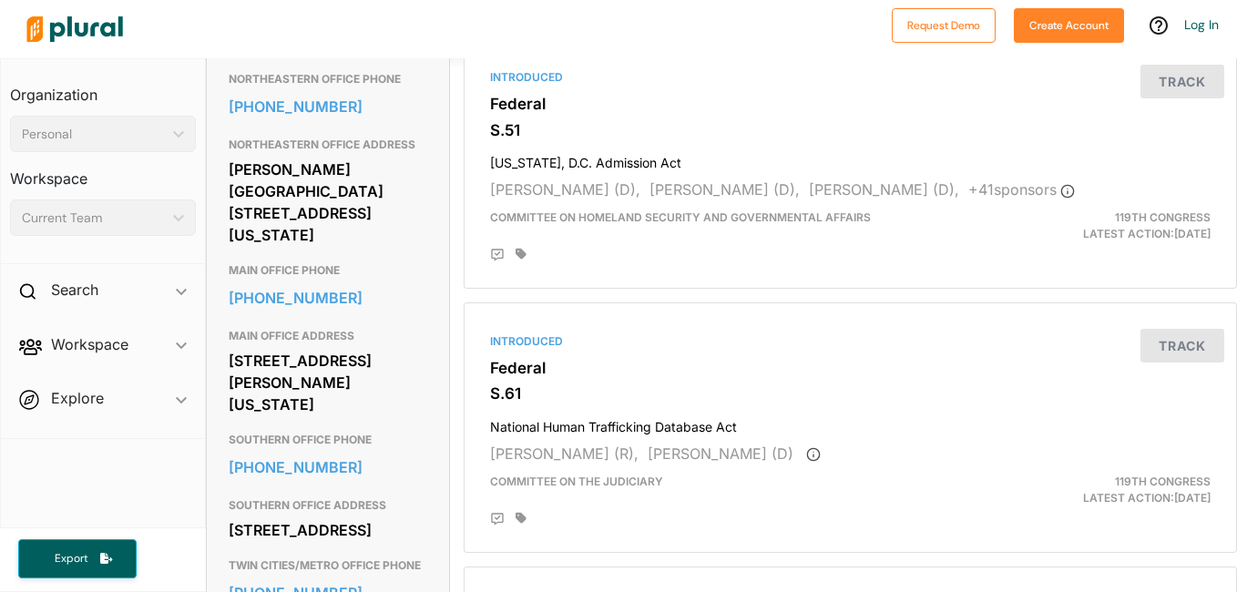
scroll to position [701, 0]
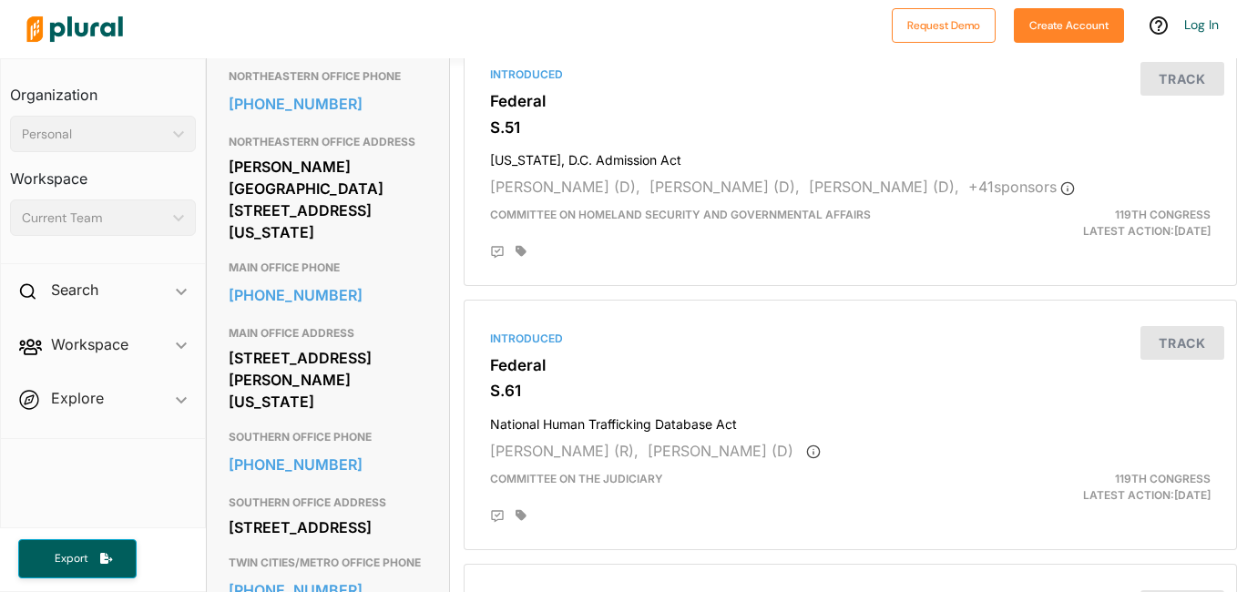
drag, startPoint x: 413, startPoint y: 196, endPoint x: 396, endPoint y: 272, distance: 78.3
click at [396, 251] on div "NORTHEASTERN OFFICE ADDRESS Olcott Plaza 820 9th St. North, Suite 105 Virginia,…" at bounding box center [328, 189] width 199 height 126
copy div "Olcott Plaza 820 9th St. North, Suite 105 Virginia, MN 55792"
drag, startPoint x: 400, startPoint y: 129, endPoint x: 395, endPoint y: 176, distance: 46.7
click at [395, 126] on div "NORTHEASTERN OFFICE PHONE 218-741-9690" at bounding box center [328, 93] width 199 height 66
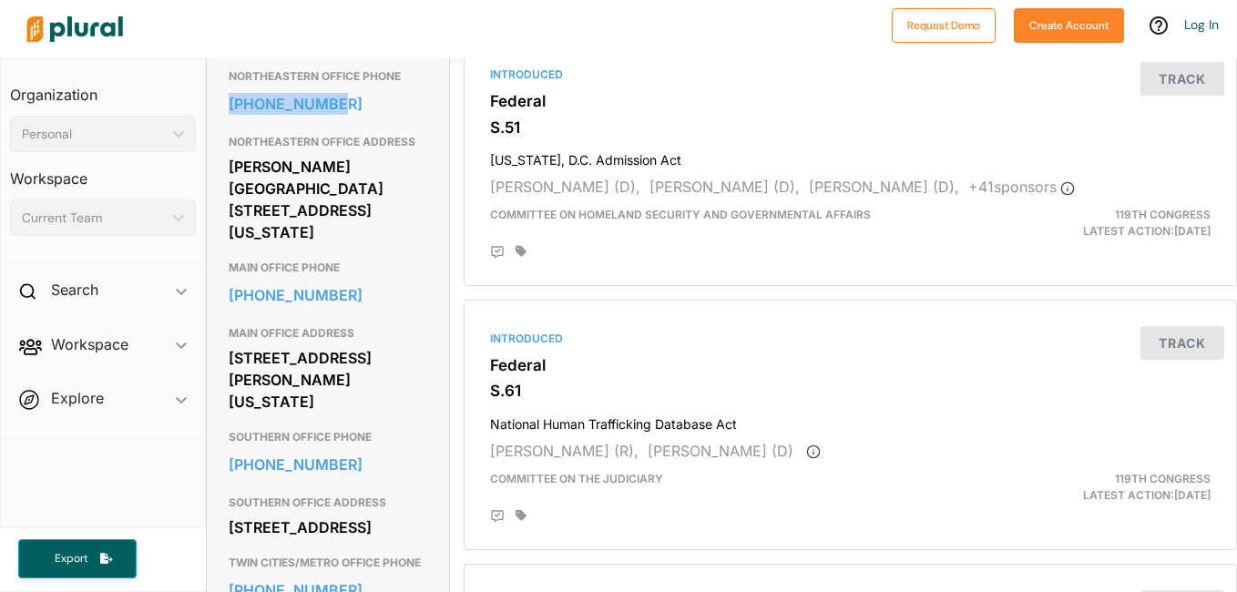
copy div "218-741-9690"
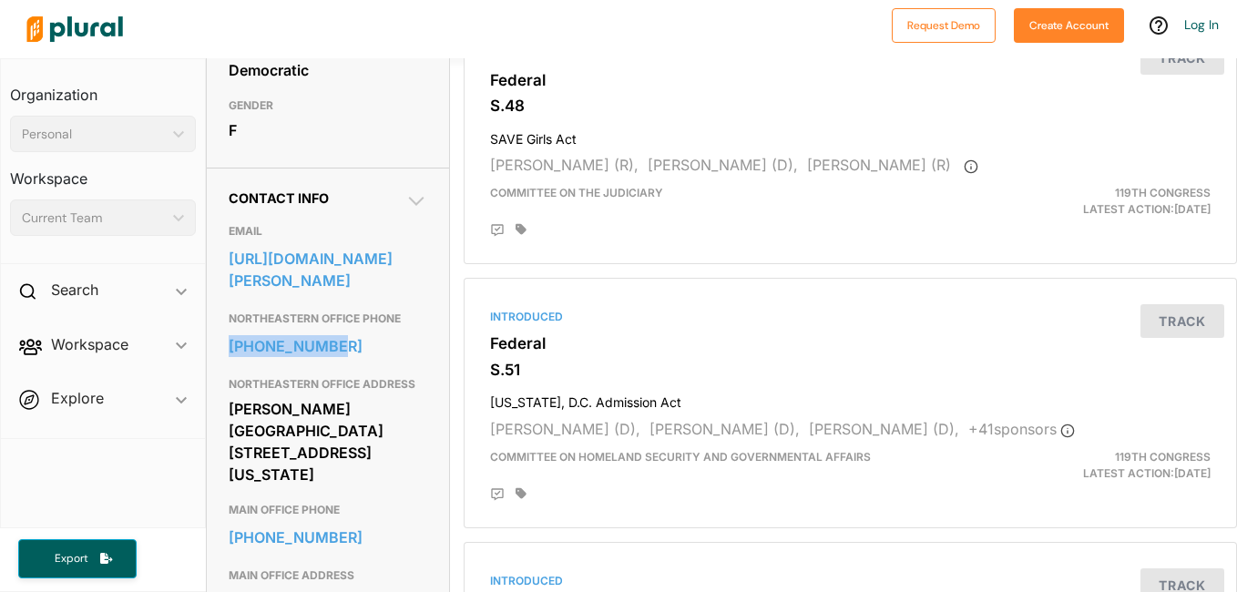
scroll to position [454, 0]
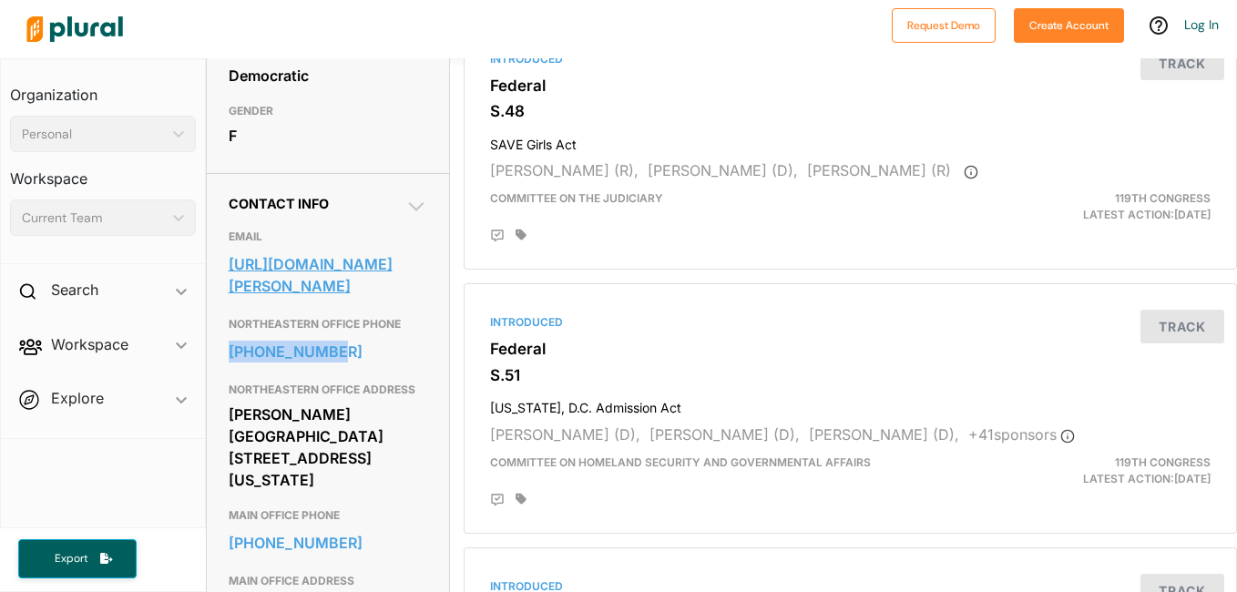
drag, startPoint x: 261, startPoint y: 267, endPoint x: 308, endPoint y: 354, distance: 99.5
click at [308, 308] on div "EMAIL https://www.klobuchar.senate.gov/public/index.cfm/email-amy" at bounding box center [328, 263] width 199 height 87
copy div "https://www.klobuchar.senate.gov/public/index.cfm/email-amy"
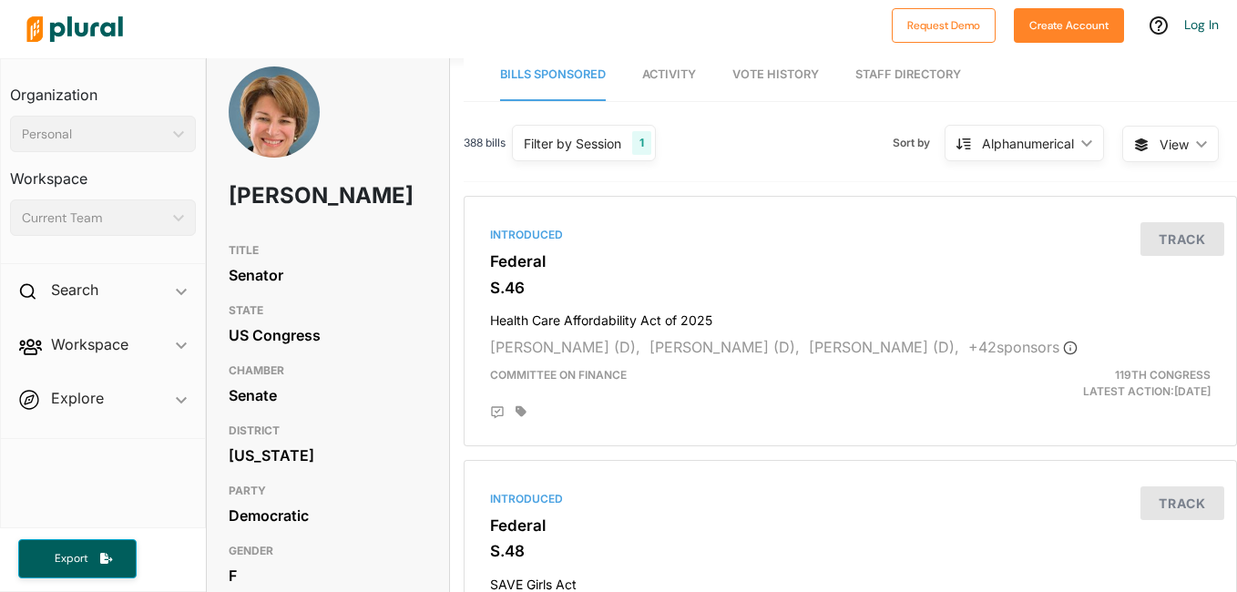
scroll to position [15, 0]
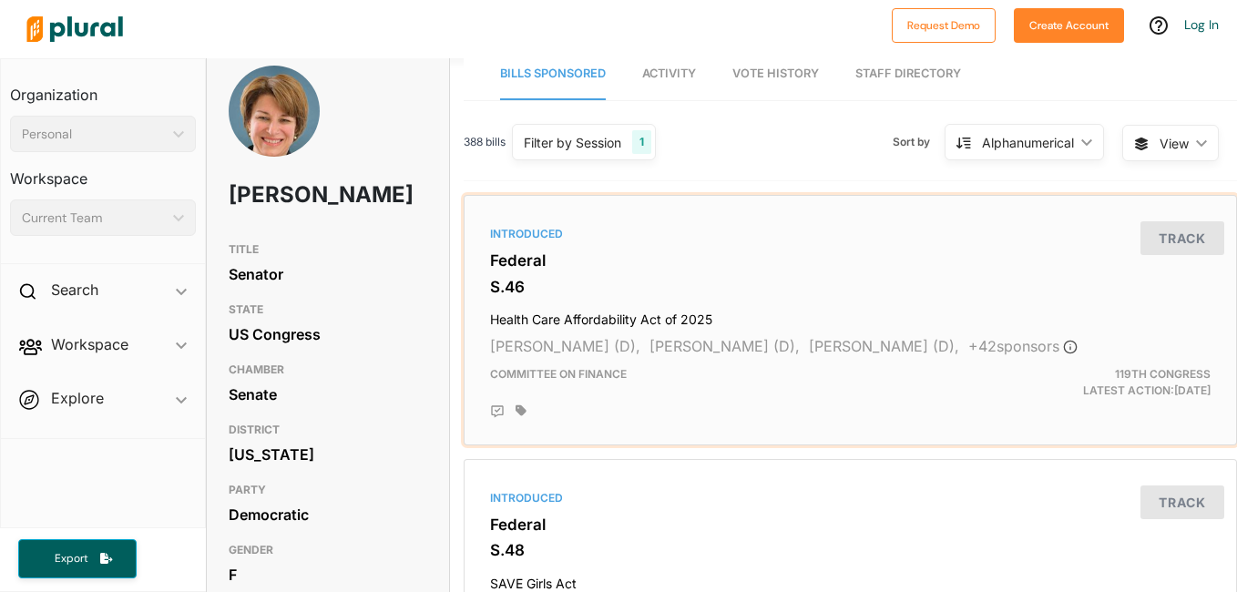
click at [582, 316] on h4 "Health Care Affordability Act of 2025" at bounding box center [850, 315] width 721 height 25
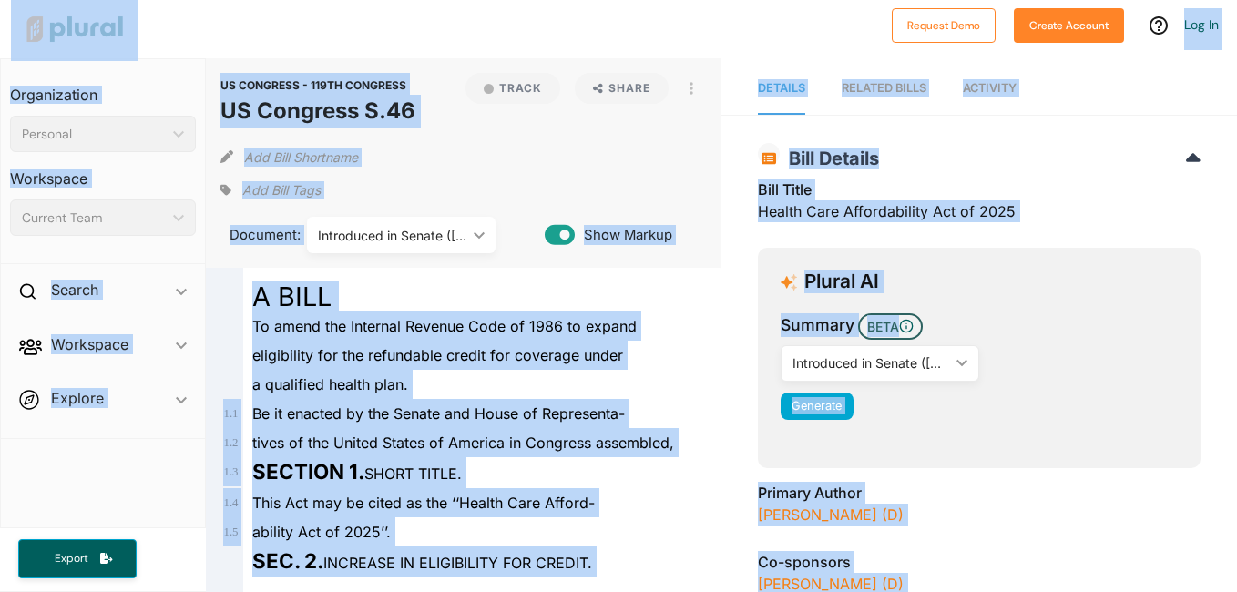
click at [579, 315] on div "To amend the Internal Revenue Code of 1986 to expand" at bounding box center [471, 326] width 457 height 29
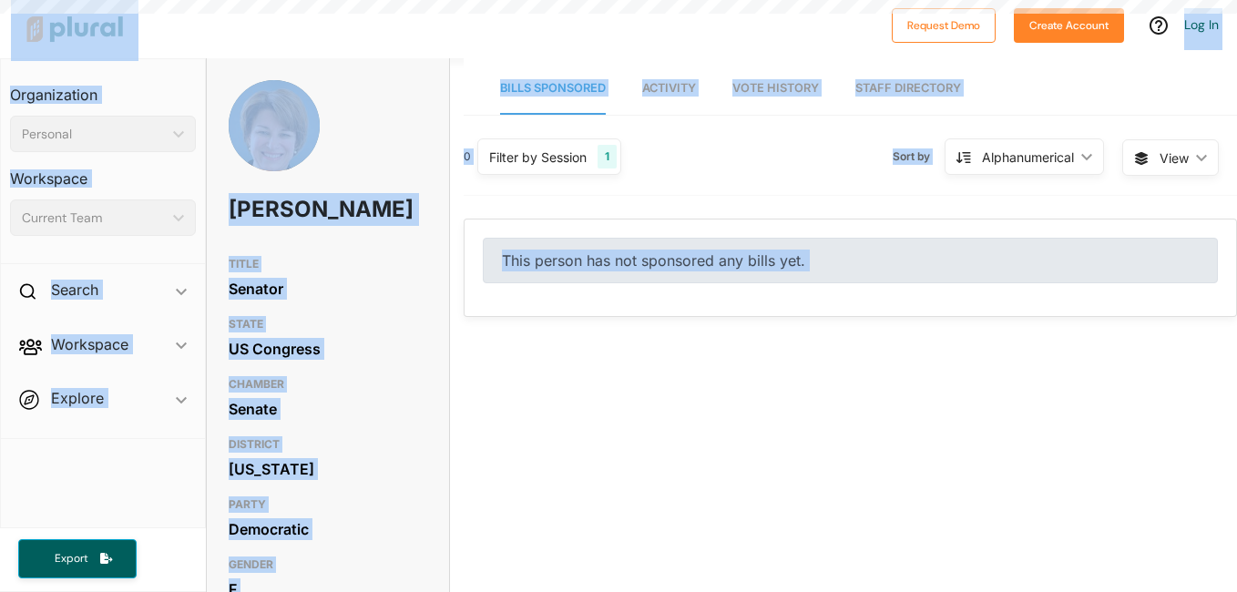
click at [333, 34] on div at bounding box center [450, 29] width 865 height 64
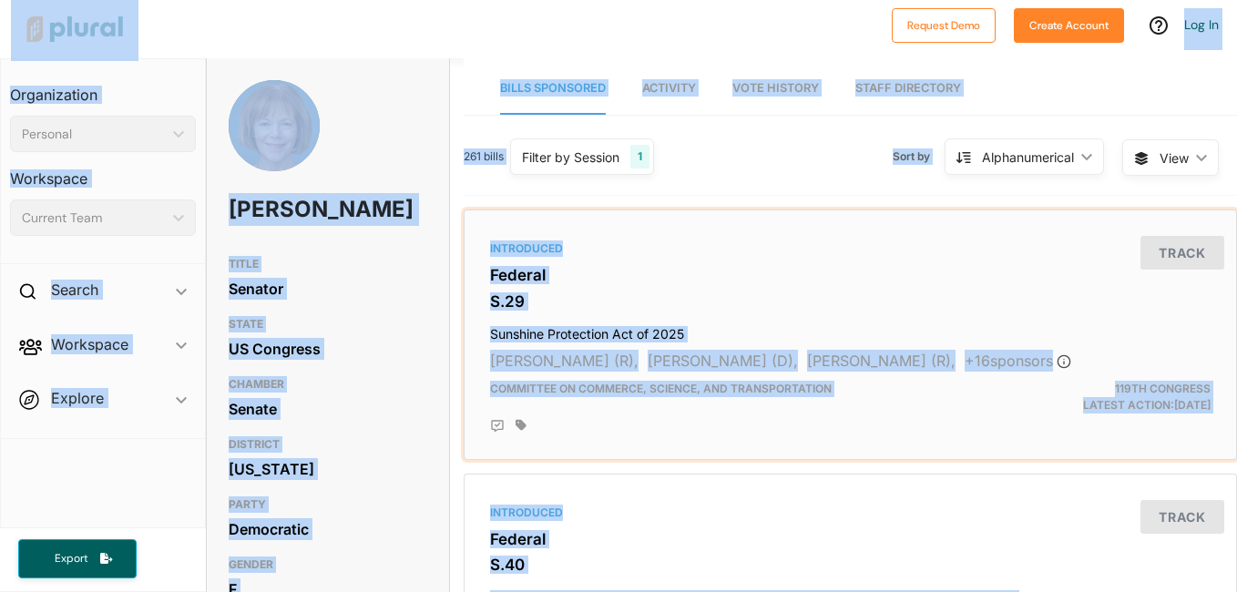
click at [676, 252] on div "Introduced" at bounding box center [850, 249] width 721 height 16
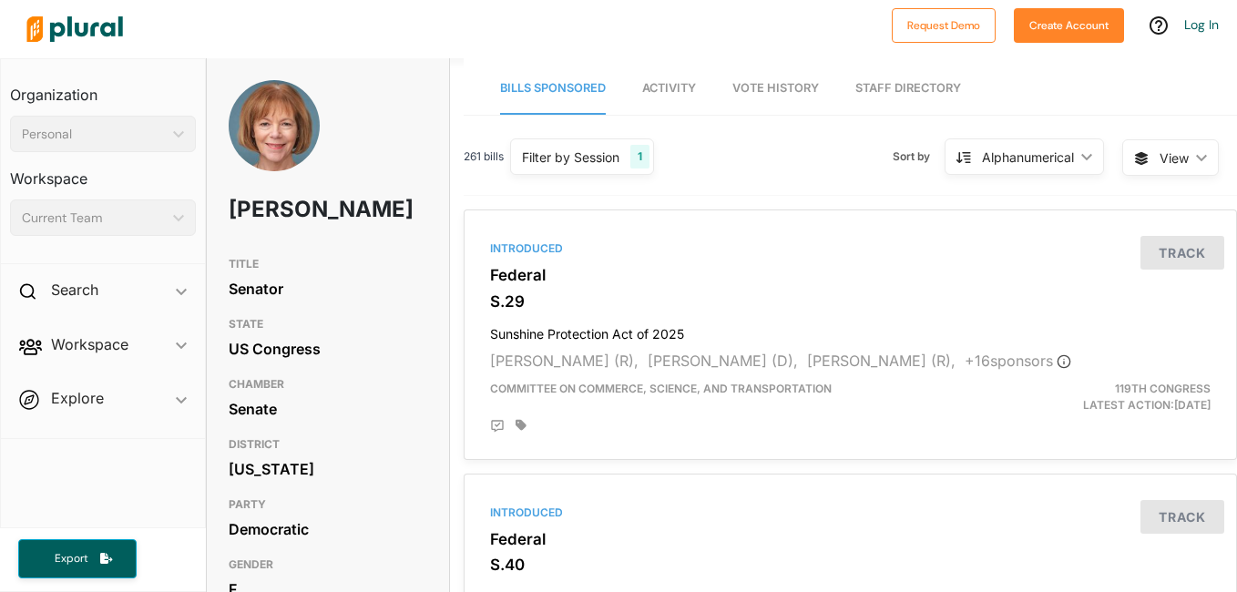
click at [344, 210] on h1 "Tina Smith" at bounding box center [288, 209] width 119 height 55
drag, startPoint x: 340, startPoint y: 209, endPoint x: 221, endPoint y: 219, distance: 118.9
click at [221, 219] on div "Tina Smith" at bounding box center [328, 164] width 242 height 168
copy h1 "Tina Smith"
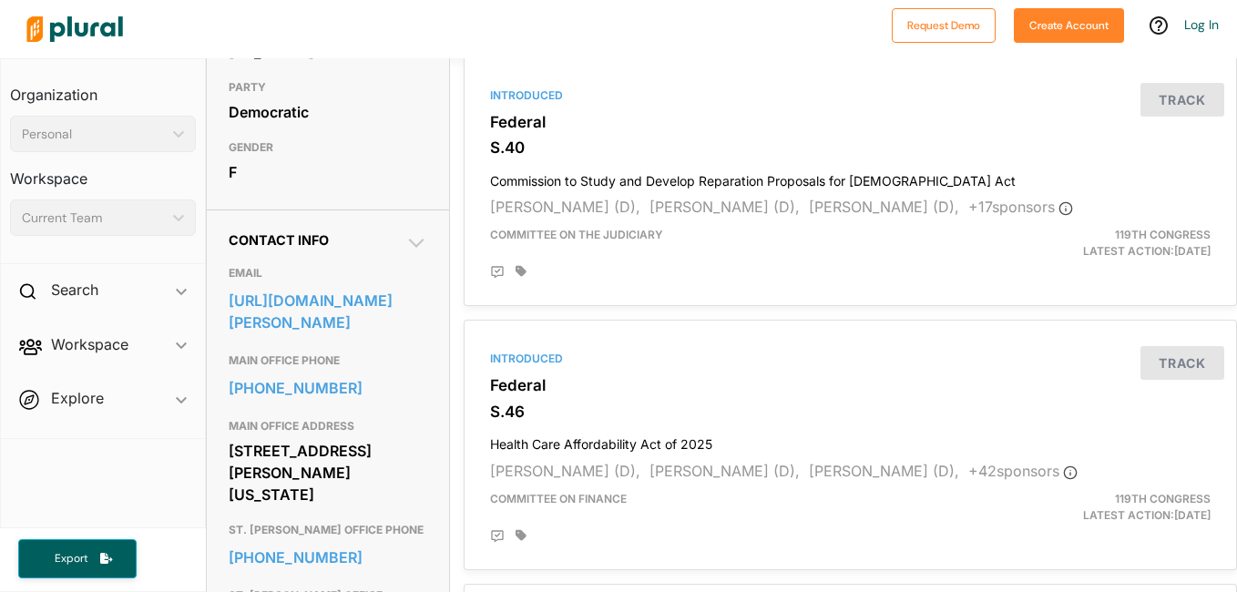
scroll to position [425, 0]
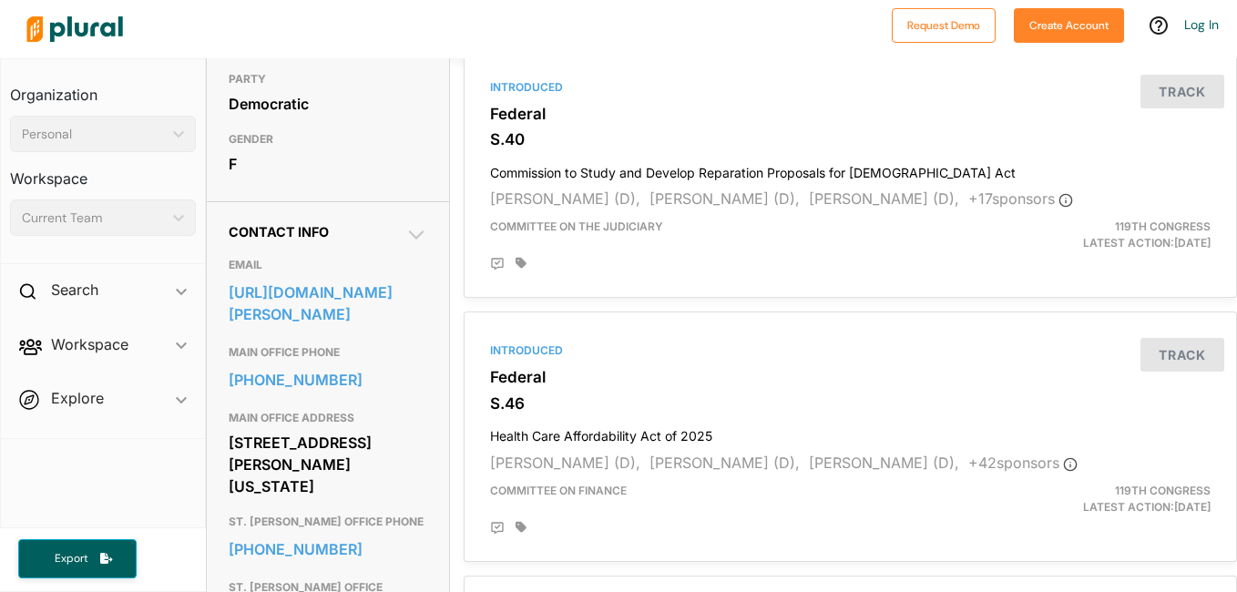
drag, startPoint x: 231, startPoint y: 441, endPoint x: 402, endPoint y: 482, distance: 175.2
click at [402, 482] on div "720 Hart Senate Office Building Washington, DC 20510" at bounding box center [328, 464] width 199 height 71
copy div "720 Hart Senate Office Building Washington, DC 20510"
drag, startPoint x: 337, startPoint y: 350, endPoint x: 363, endPoint y: 387, distance: 45.8
click at [363, 387] on div "MAIN OFFICE PHONE 202-224-5641" at bounding box center [328, 369] width 199 height 66
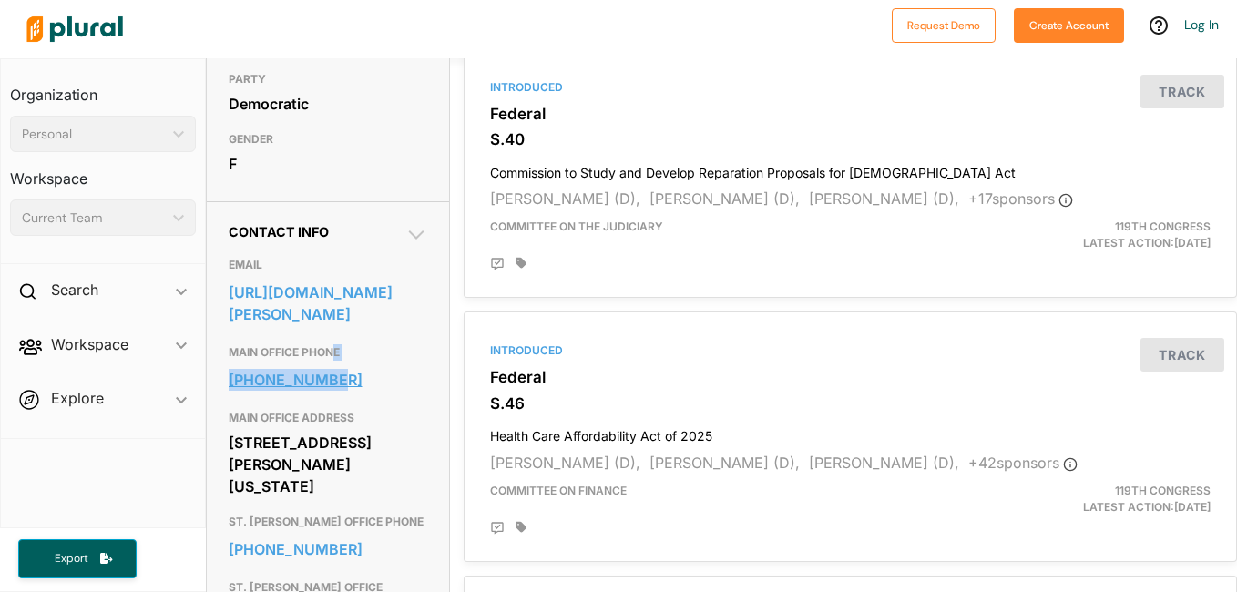
click at [361, 386] on link "202-224-5641" at bounding box center [328, 379] width 199 height 27
copy div "E 202-224-5641"
drag, startPoint x: 260, startPoint y: 261, endPoint x: 411, endPoint y: 319, distance: 162.1
click at [411, 319] on div "EMAIL https://www.smith.senate.gov/share-your-opinion/" at bounding box center [328, 292] width 199 height 87
copy div "https://www.smith.senate.gov/share-your-opinion/"
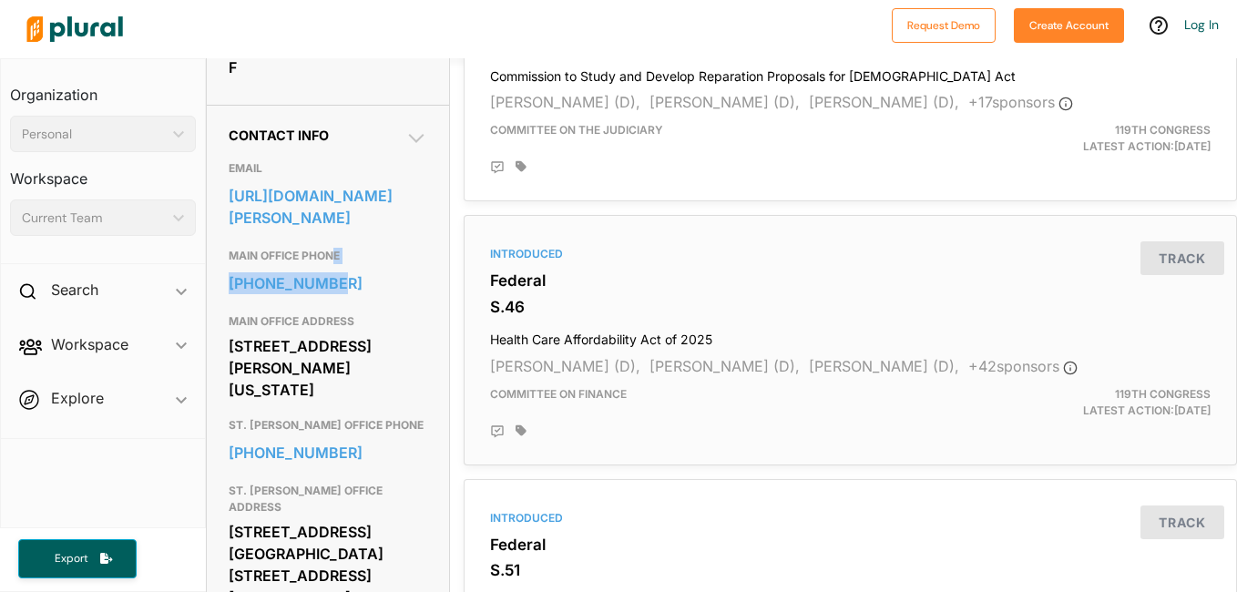
scroll to position [525, 0]
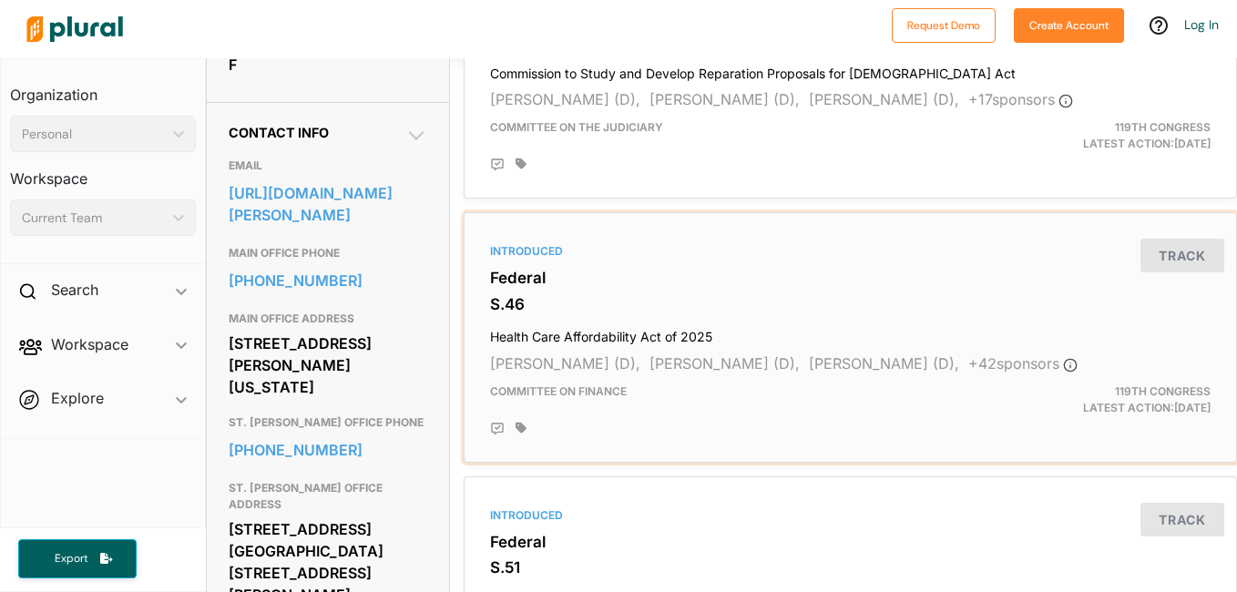
click at [622, 333] on h4 "Health Care Affordability Act of 2025" at bounding box center [850, 333] width 721 height 25
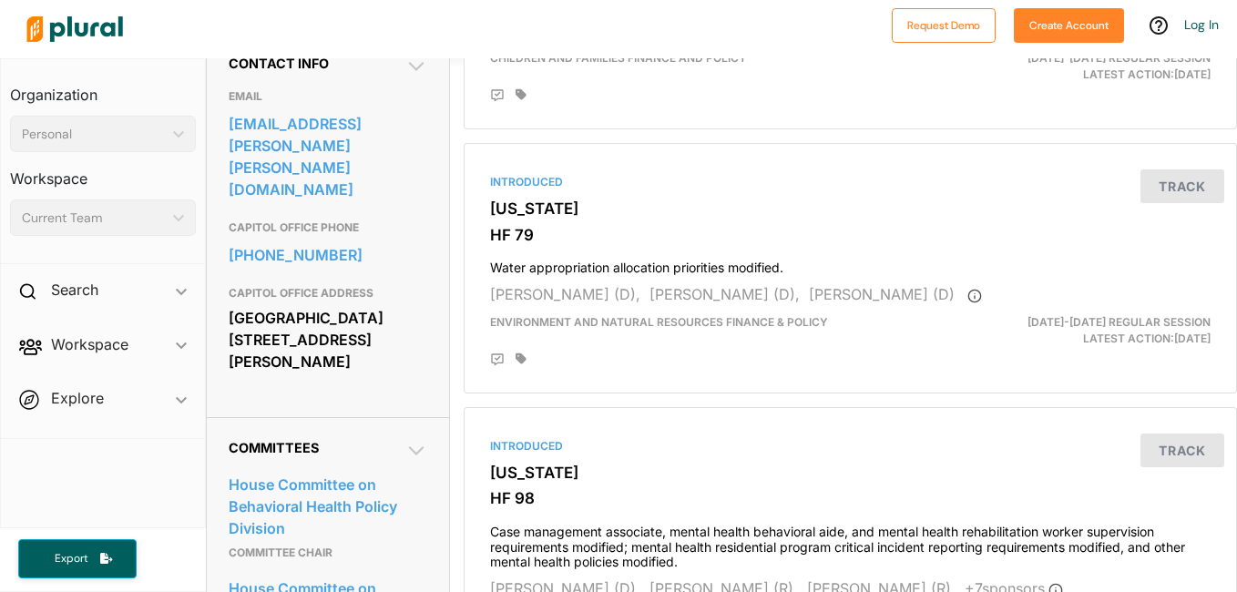
scroll to position [595, 0]
drag, startPoint x: 231, startPoint y: 304, endPoint x: 378, endPoint y: 344, distance: 152.1
click at [378, 344] on div "[GEOGRAPHIC_DATA] [STREET_ADDRESS][PERSON_NAME]" at bounding box center [328, 338] width 199 height 71
copy div "[GEOGRAPHIC_DATA] [STREET_ADDRESS][PERSON_NAME]"
drag, startPoint x: 261, startPoint y: 128, endPoint x: 305, endPoint y: 189, distance: 74.3
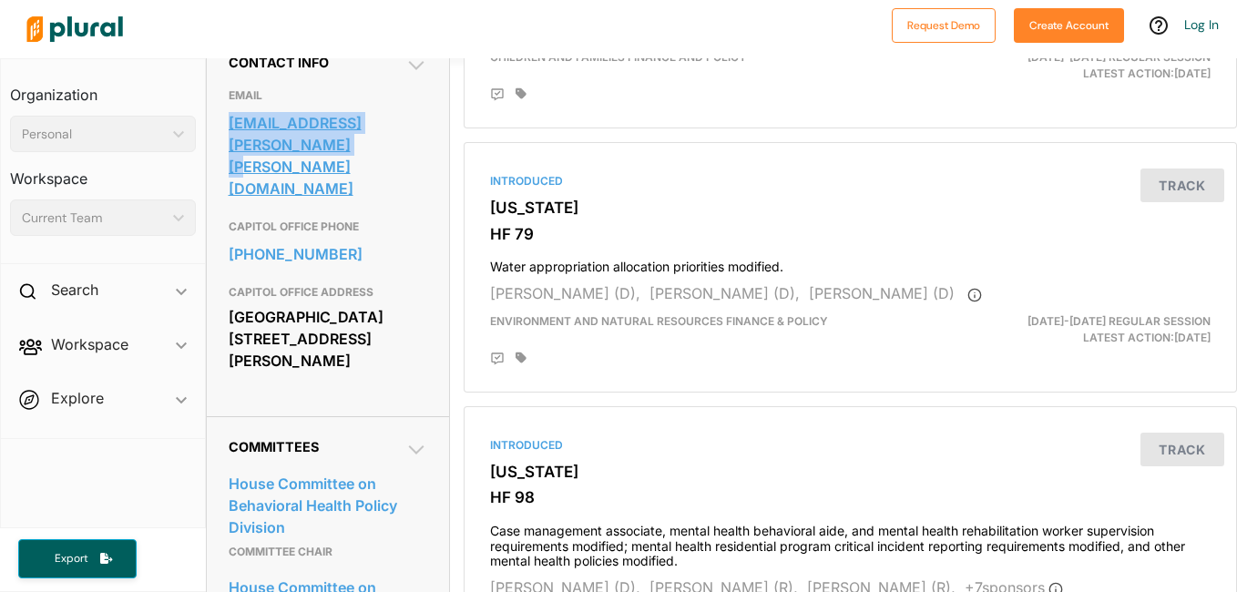
click at [305, 189] on div "EMAIL [EMAIL_ADDRESS][PERSON_NAME][PERSON_NAME][DOMAIN_NAME]" at bounding box center [328, 144] width 199 height 131
copy div "[EMAIL_ADDRESS][PERSON_NAME][PERSON_NAME][DOMAIN_NAME]"
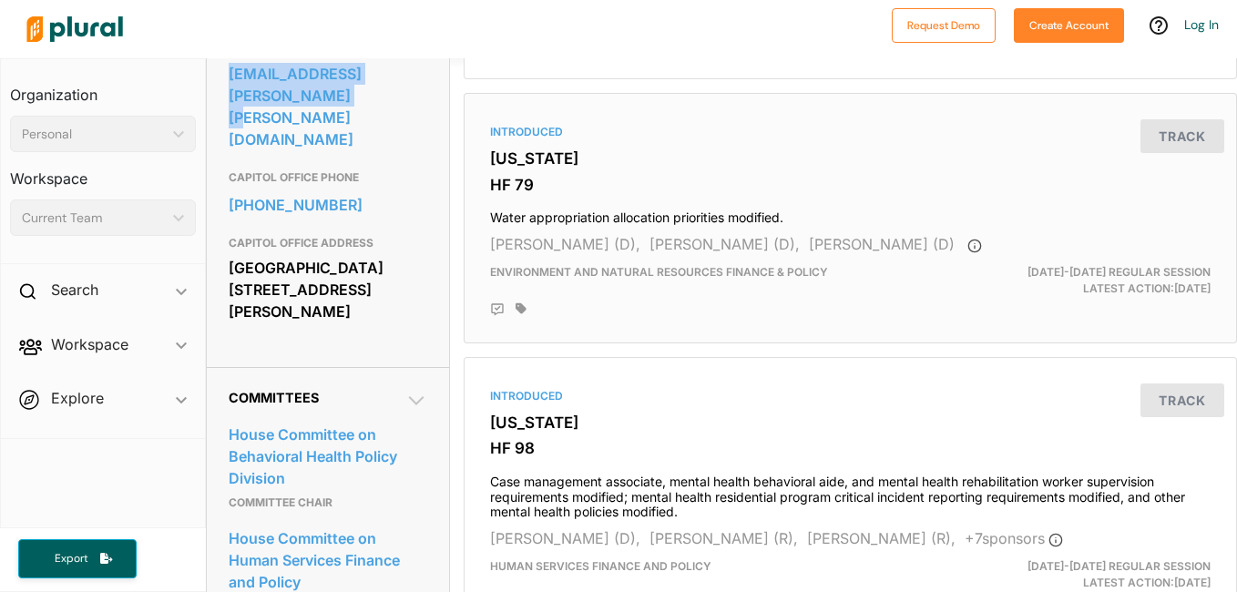
scroll to position [645, 0]
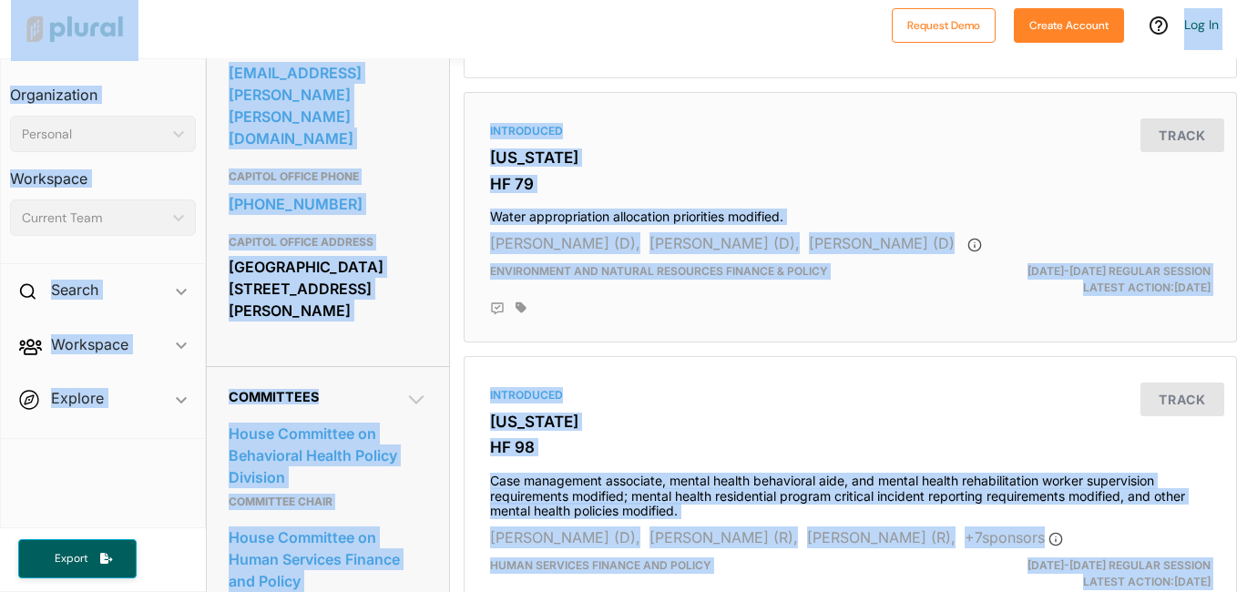
copy div "[EMAIL_ADDRESS][PERSON_NAME][PERSON_NAME][DOMAIN_NAME]"
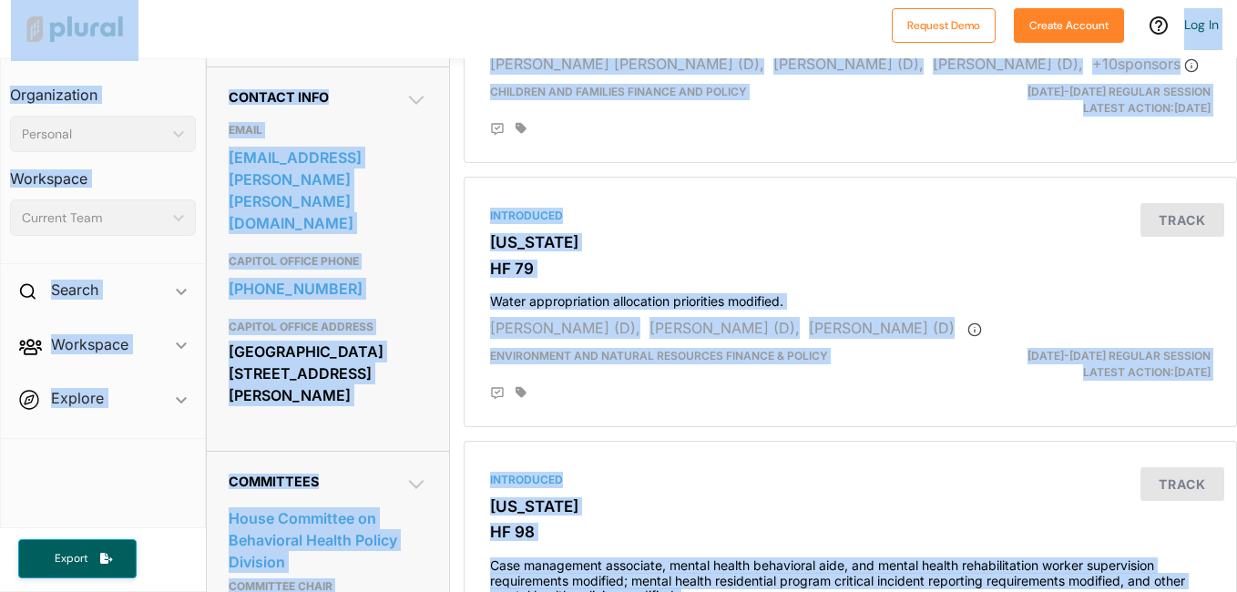
scroll to position [559, 0]
click at [359, 253] on h3 "CAPITOL OFFICE PHONE" at bounding box center [328, 262] width 199 height 22
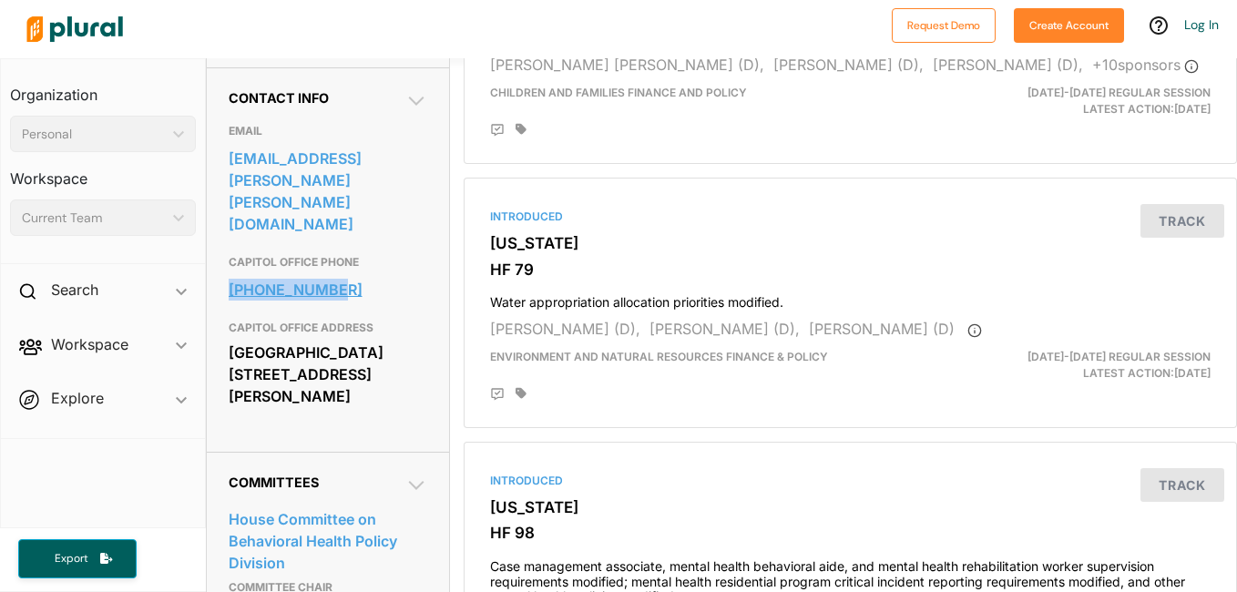
drag, startPoint x: 356, startPoint y: 252, endPoint x: 353, endPoint y: 283, distance: 31.2
click at [353, 283] on div "CAPITOL OFFICE PHONE [PHONE_NUMBER]" at bounding box center [328, 279] width 199 height 66
copy div "[PHONE_NUMBER]"
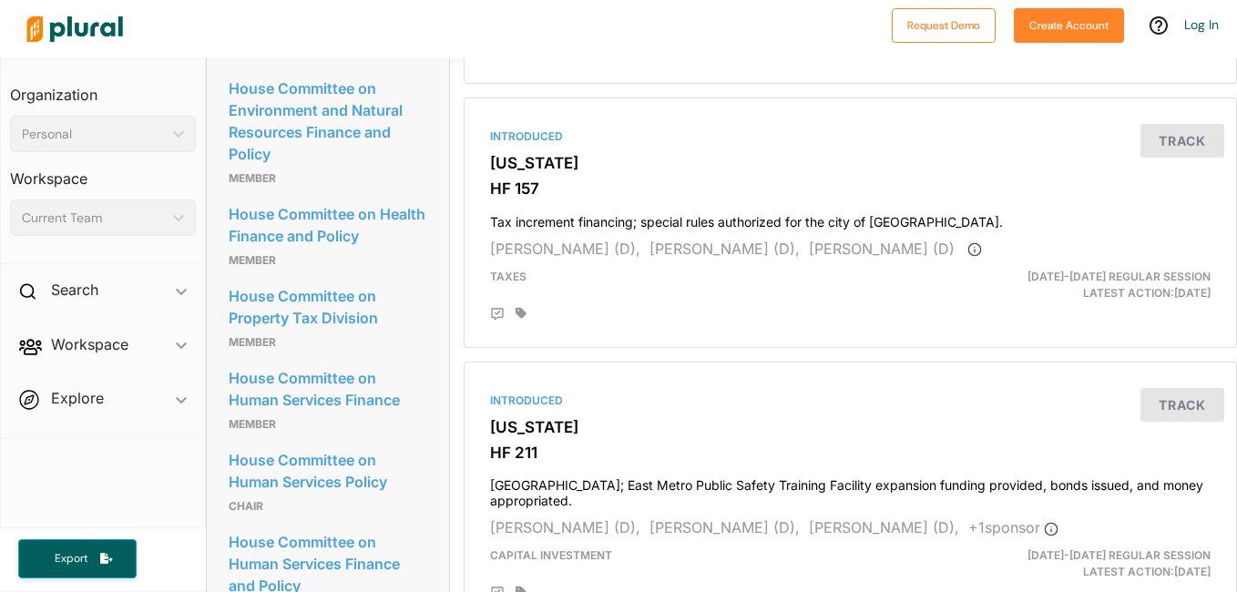
scroll to position [1210, 0]
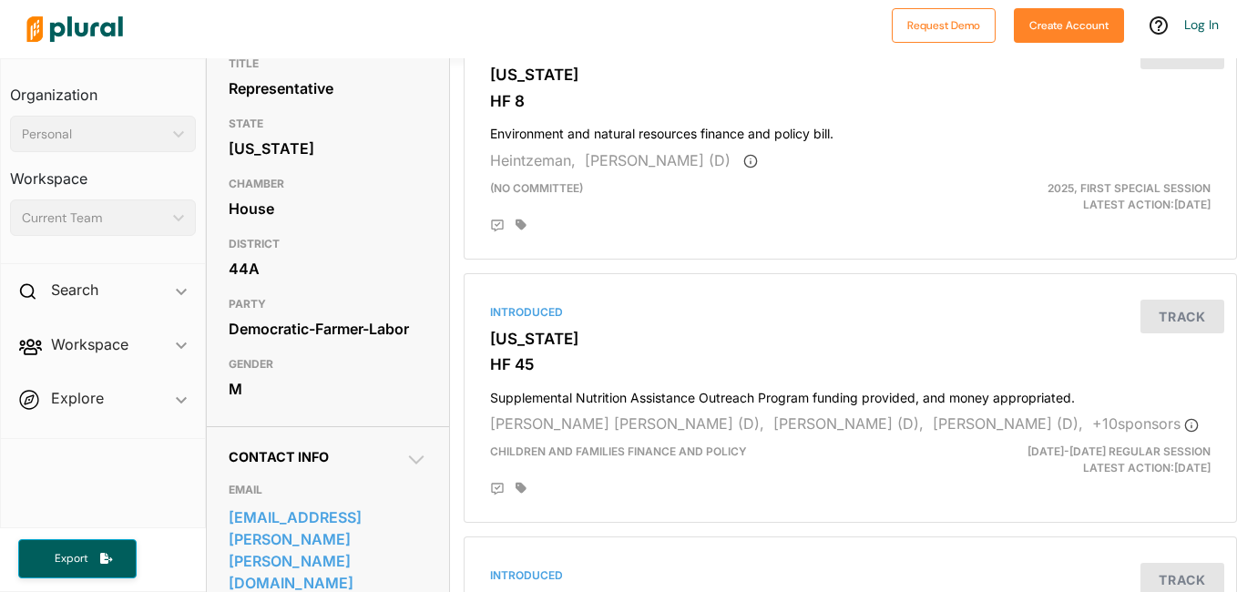
drag, startPoint x: 558, startPoint y: 121, endPoint x: 712, endPoint y: 446, distance: 360.2
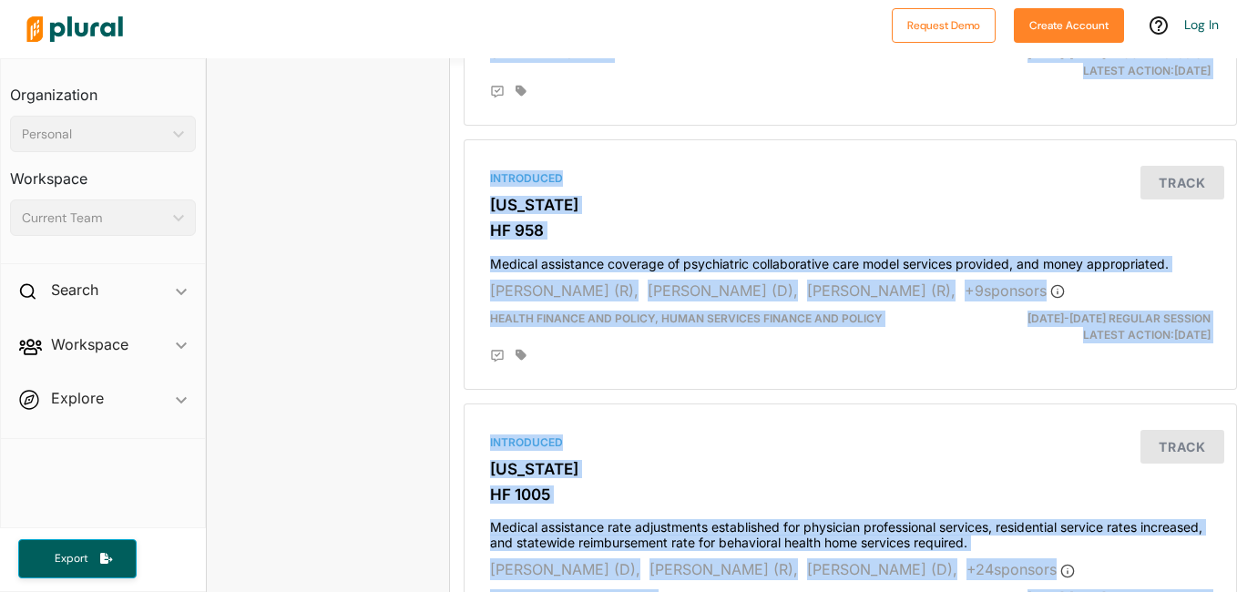
scroll to position [5149, 0]
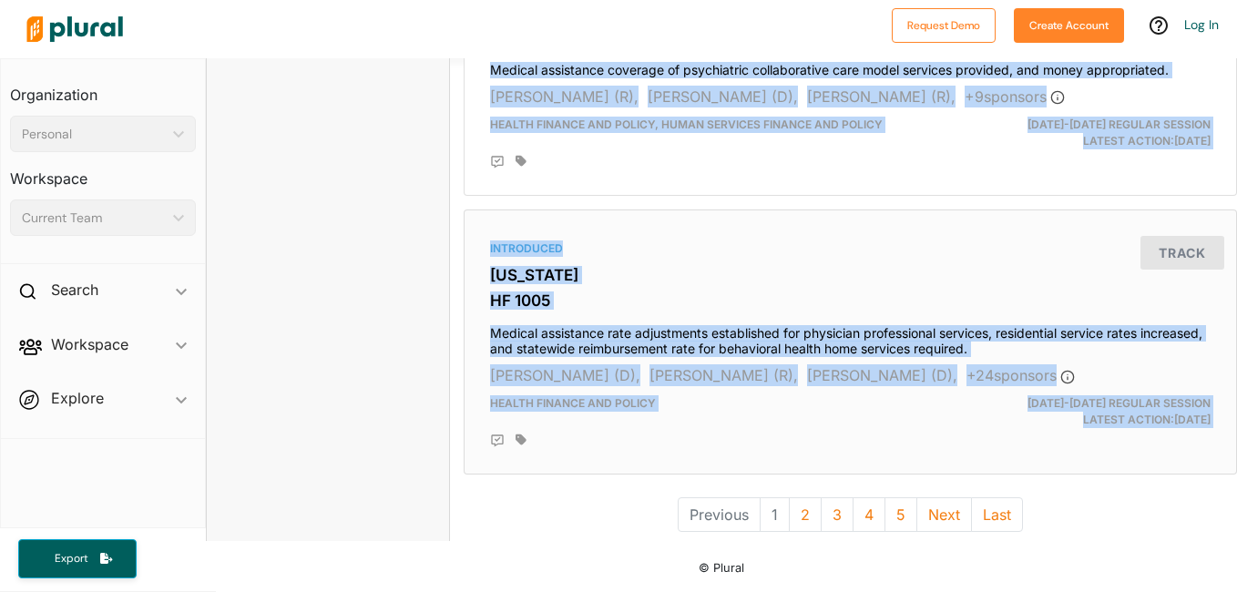
drag, startPoint x: 487, startPoint y: 241, endPoint x: 697, endPoint y: 442, distance: 290.6
copy div "Loremipsum Dolorsita CO 5 Adipiscinge sed doeiusm temporinc utlabor etd magnaa …"
